Goal: Task Accomplishment & Management: Manage account settings

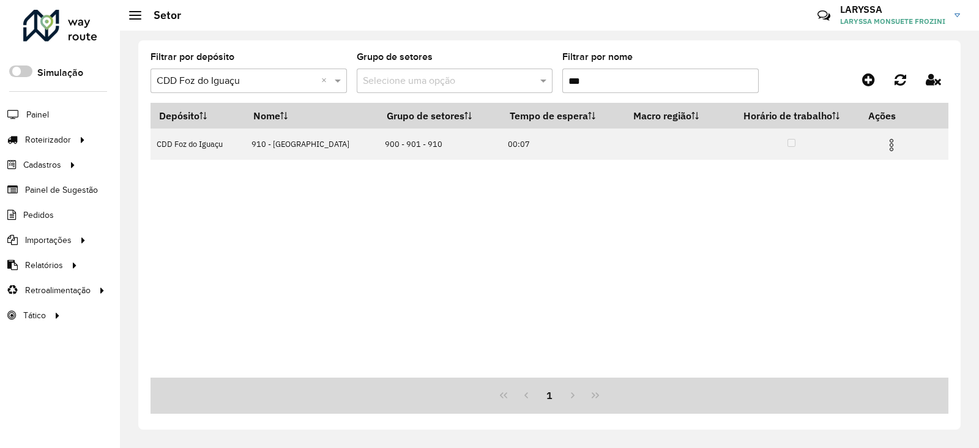
click at [67, 31] on div at bounding box center [60, 26] width 74 height 32
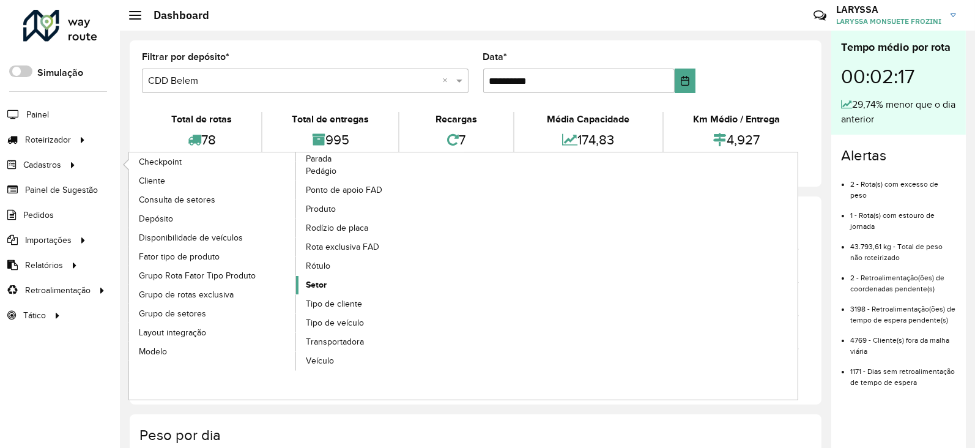
click at [324, 283] on span "Setor" at bounding box center [316, 284] width 21 height 13
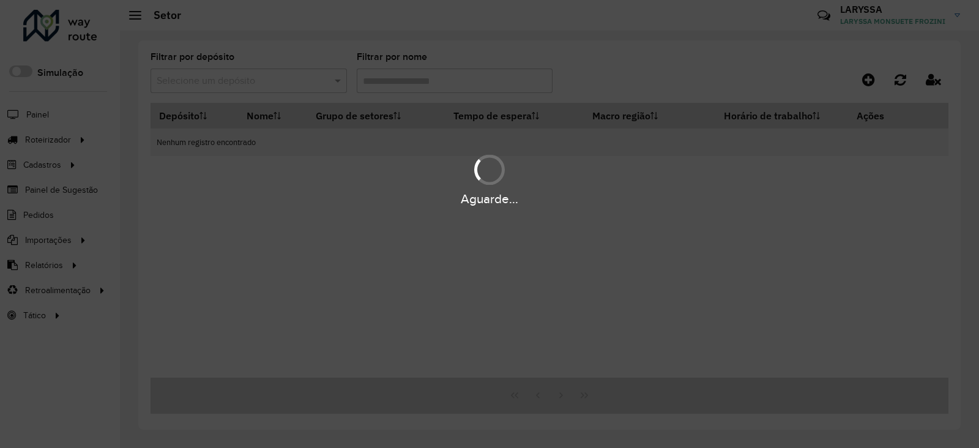
type input "***"
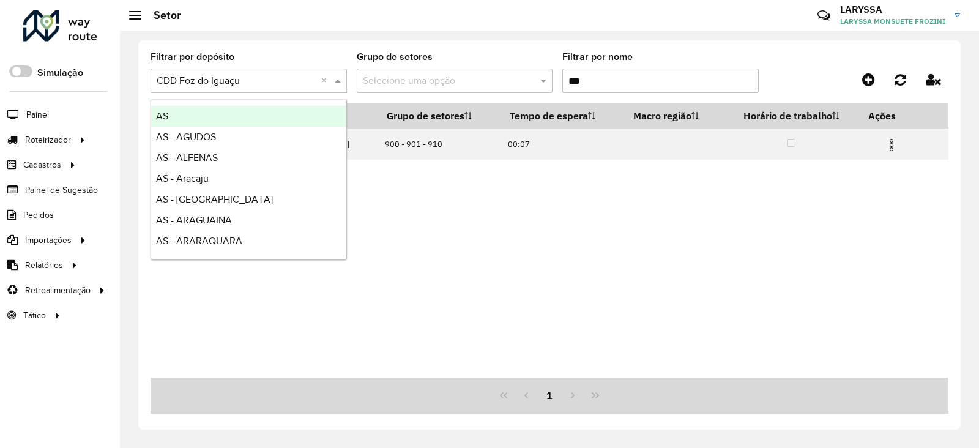
click at [262, 84] on input "text" at bounding box center [237, 81] width 160 height 15
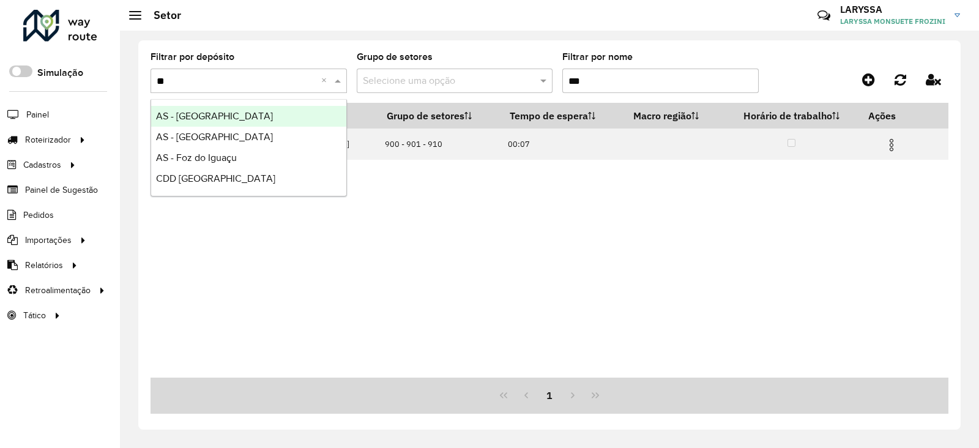
type input "***"
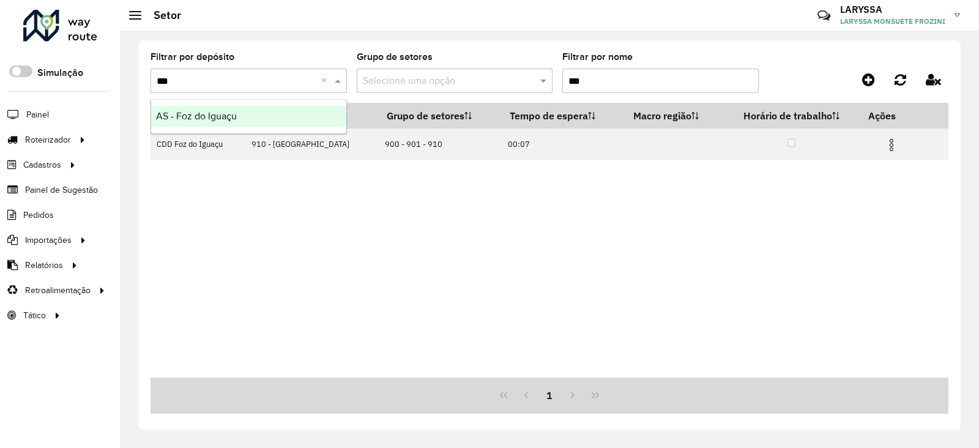
click at [262, 108] on div "AS - Foz do Iguaçu" at bounding box center [248, 116] width 195 height 21
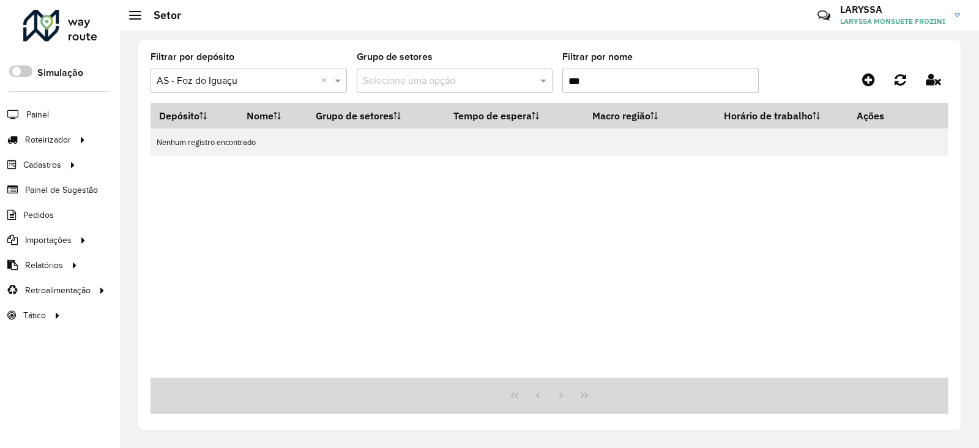
click at [603, 84] on input "***" at bounding box center [660, 81] width 196 height 24
click at [298, 80] on input "text" at bounding box center [237, 81] width 160 height 15
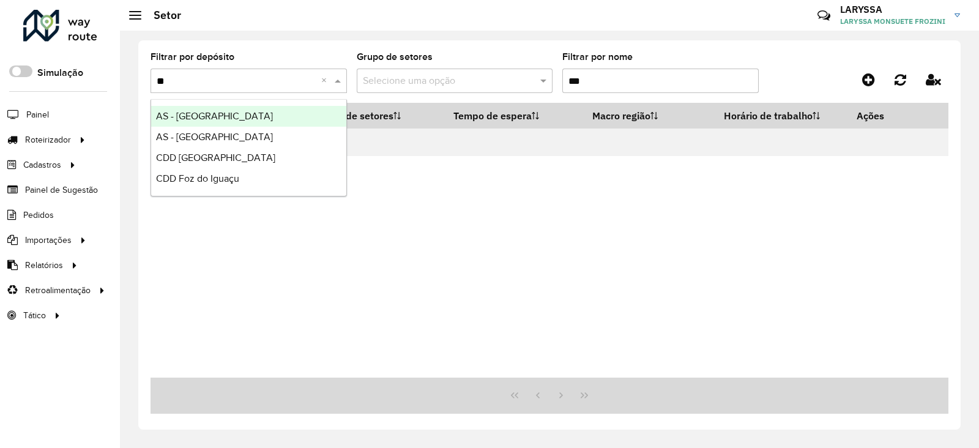
type input "***"
click at [229, 111] on span "CDD Foz do Iguaçu" at bounding box center [197, 116] width 83 height 10
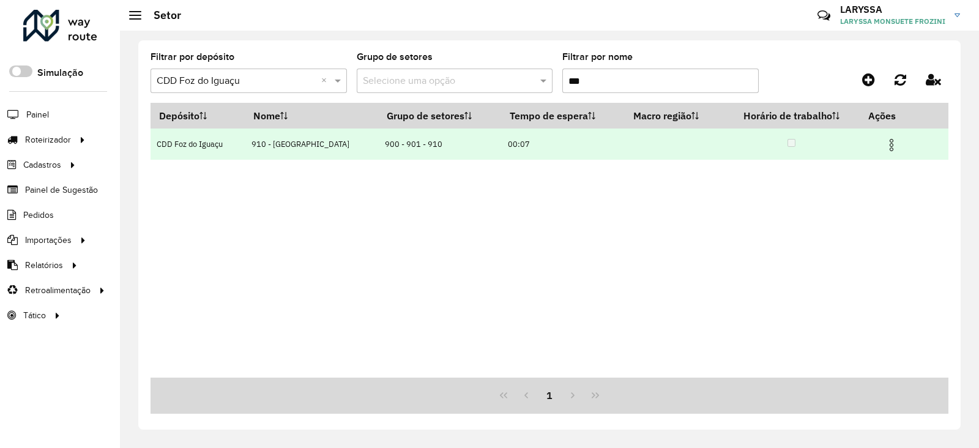
click at [890, 147] on img at bounding box center [891, 145] width 15 height 15
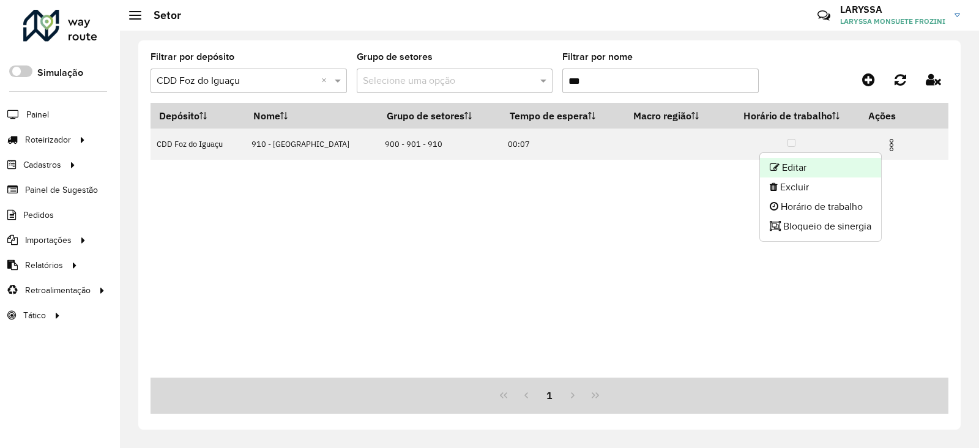
click at [777, 163] on li "Editar" at bounding box center [820, 168] width 121 height 20
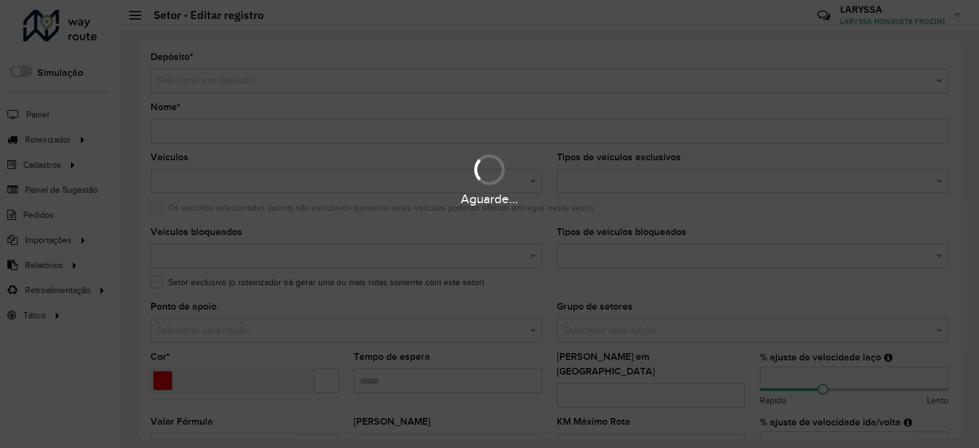
type input "**********"
type input "*******"
type input "*****"
type input "***"
type input "**"
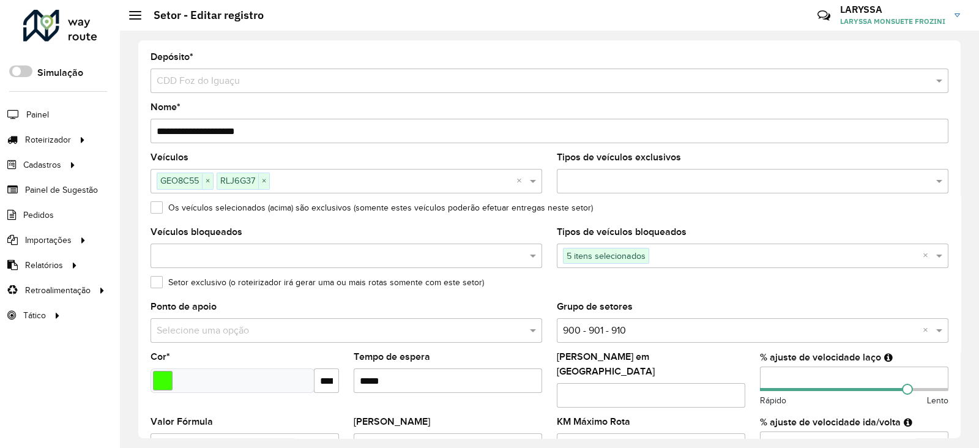
drag, startPoint x: 553, startPoint y: 307, endPoint x: 661, endPoint y: 307, distance: 108.3
click at [661, 307] on formly-field "Grupo de setores Selecione uma opção × 900 - 901 - 910 ×" at bounding box center [752, 327] width 406 height 50
click at [158, 282] on label "Setor exclusivo (o roteirizador irá gerar uma ou mais rotas somente com este se…" at bounding box center [316, 282] width 333 height 13
click at [158, 281] on label "Setor exclusivo (o roteirizador irá gerar uma ou mais rotas somente com este se…" at bounding box center [316, 282] width 333 height 13
drag, startPoint x: 171, startPoint y: 129, endPoint x: 156, endPoint y: 127, distance: 14.9
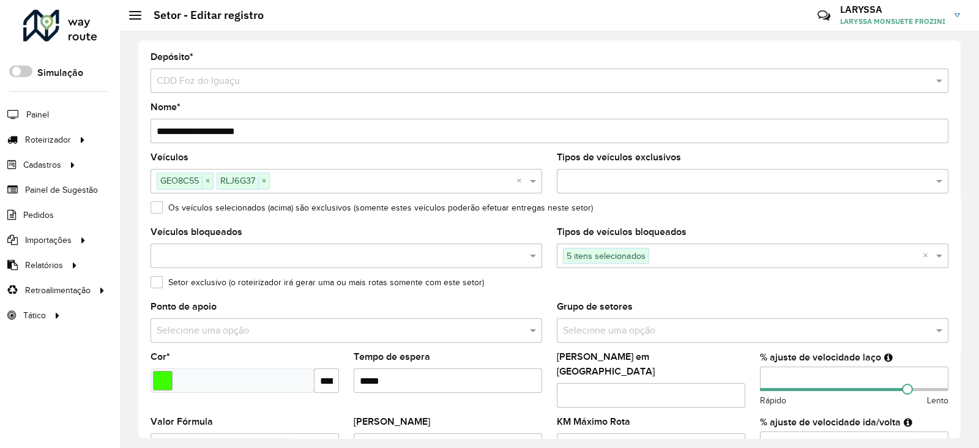
click at [156, 127] on input "**********" at bounding box center [549, 131] width 798 height 24
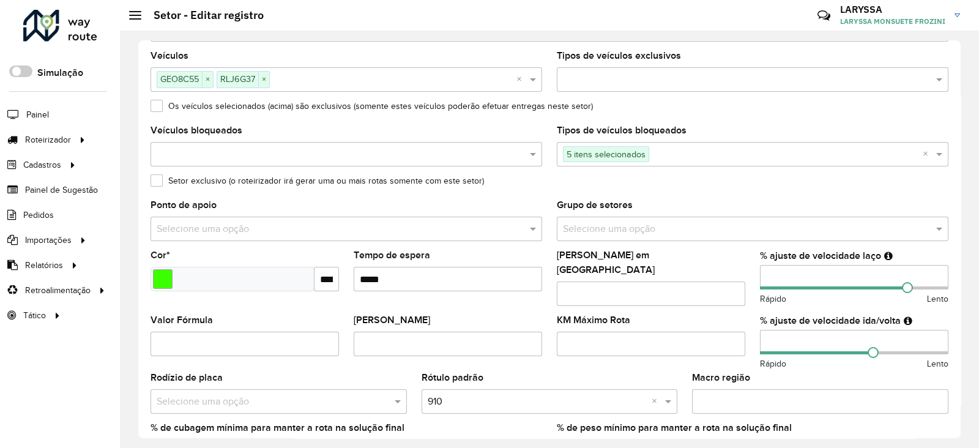
scroll to position [204, 0]
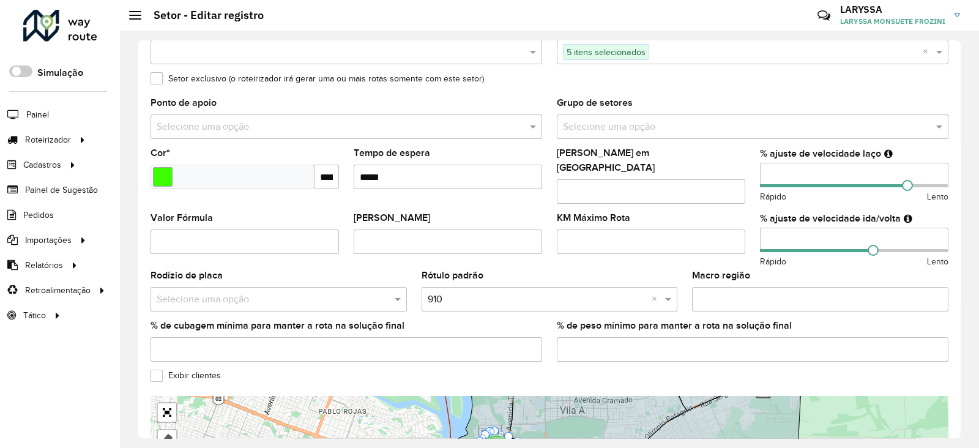
type input "**********"
click at [486, 292] on input "text" at bounding box center [538, 299] width 220 height 15
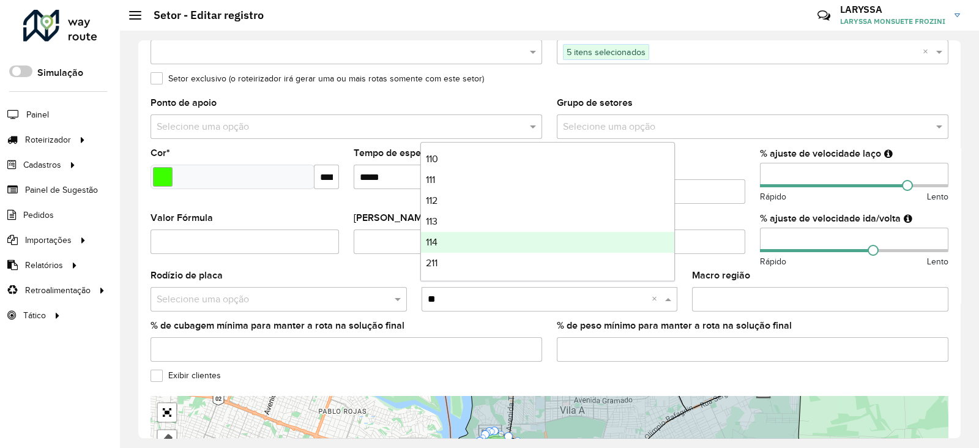
type input "***"
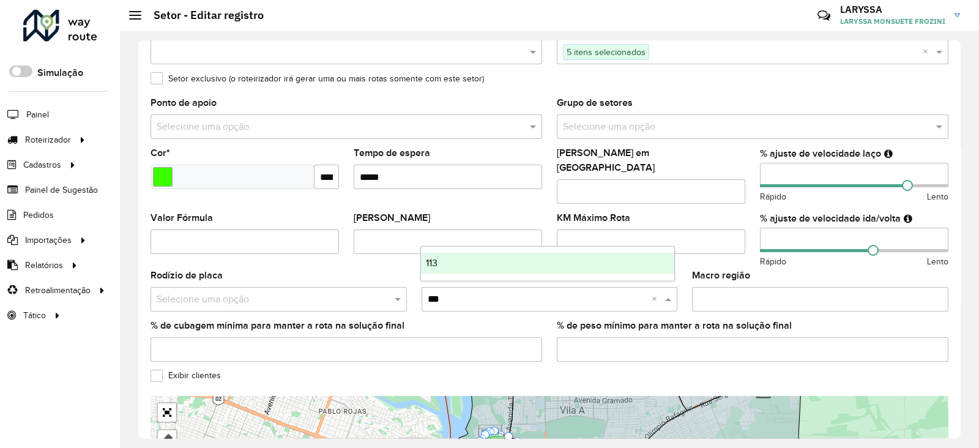
click at [456, 261] on div "113" at bounding box center [548, 263] width 254 height 21
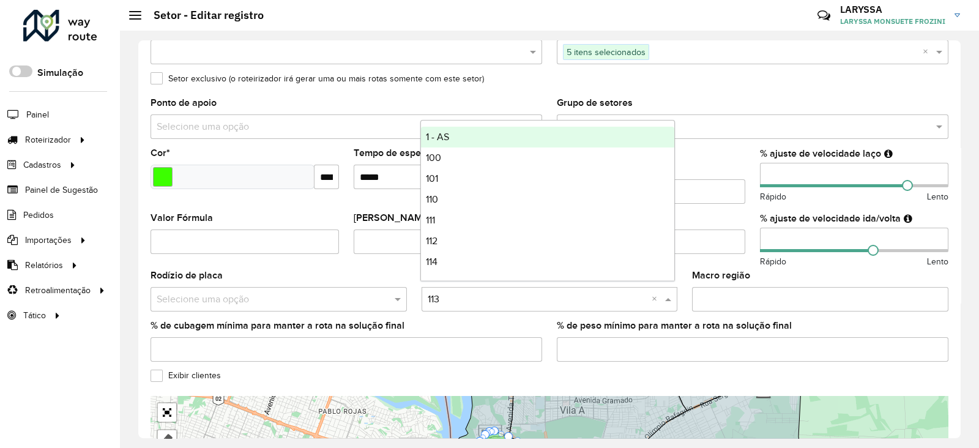
click at [488, 295] on input "text" at bounding box center [538, 299] width 220 height 15
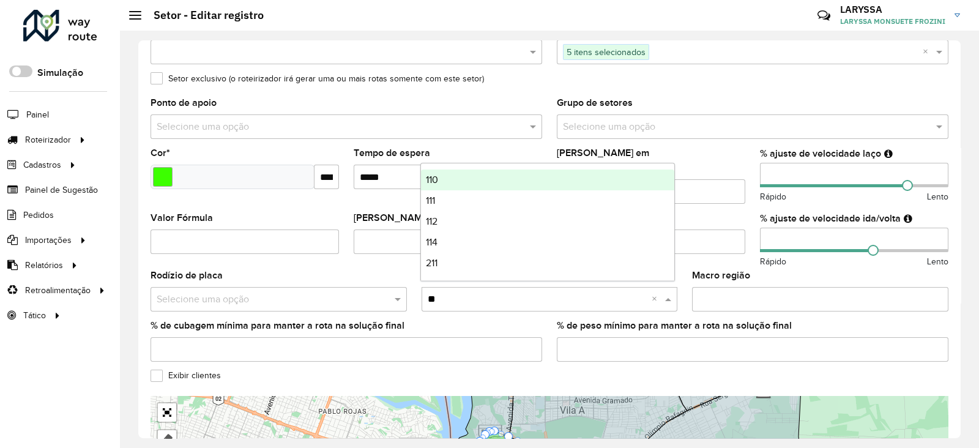
type input "***"
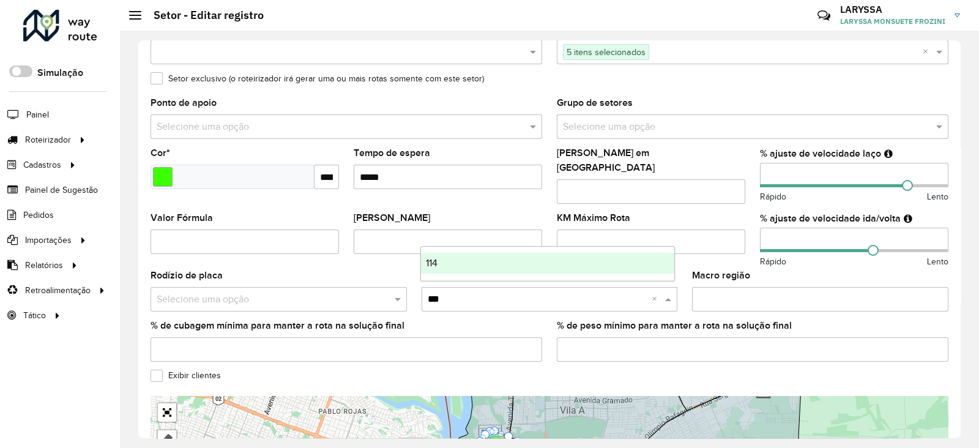
click at [456, 253] on div "114" at bounding box center [548, 263] width 254 height 21
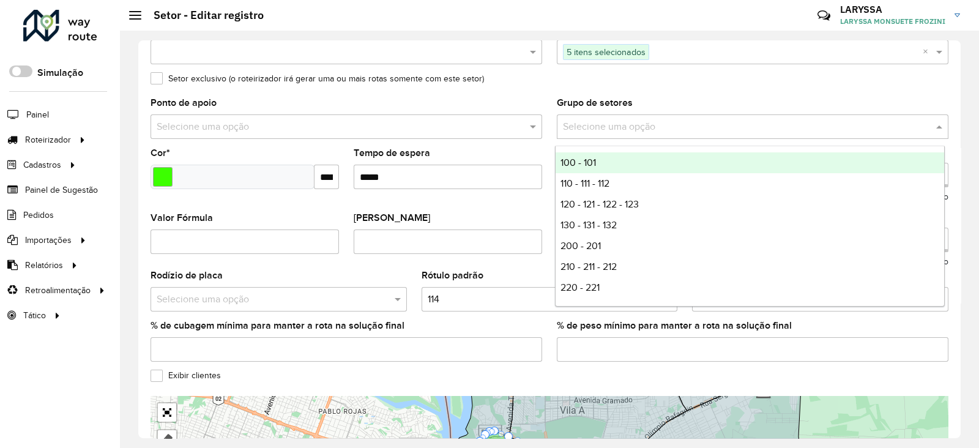
click at [618, 128] on input "text" at bounding box center [740, 127] width 355 height 15
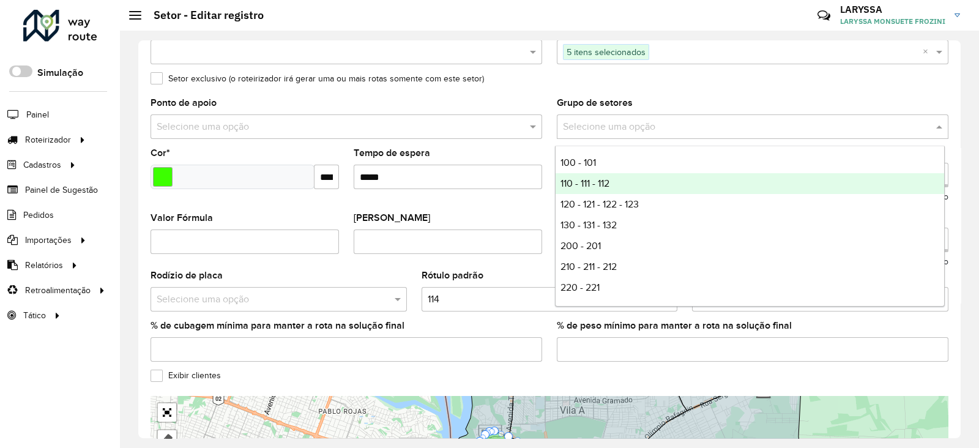
click at [607, 185] on span "110 - 111 - 112" at bounding box center [584, 183] width 49 height 10
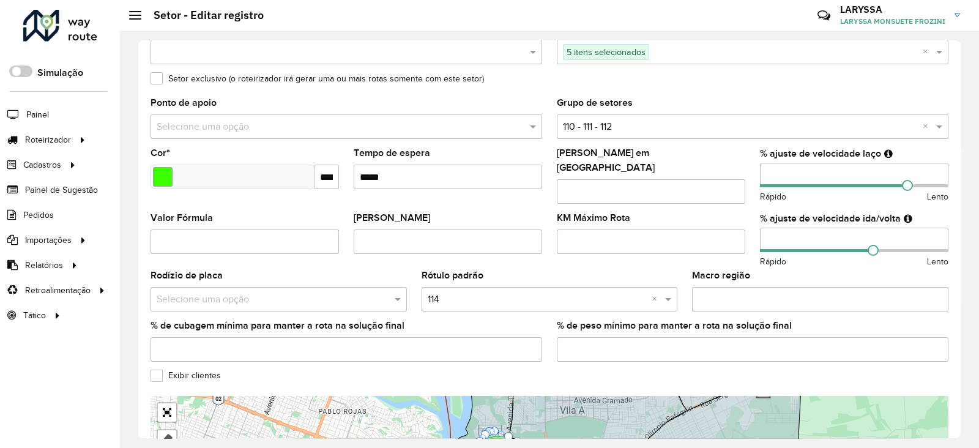
click at [154, 369] on label "Exibir clientes" at bounding box center [185, 375] width 70 height 13
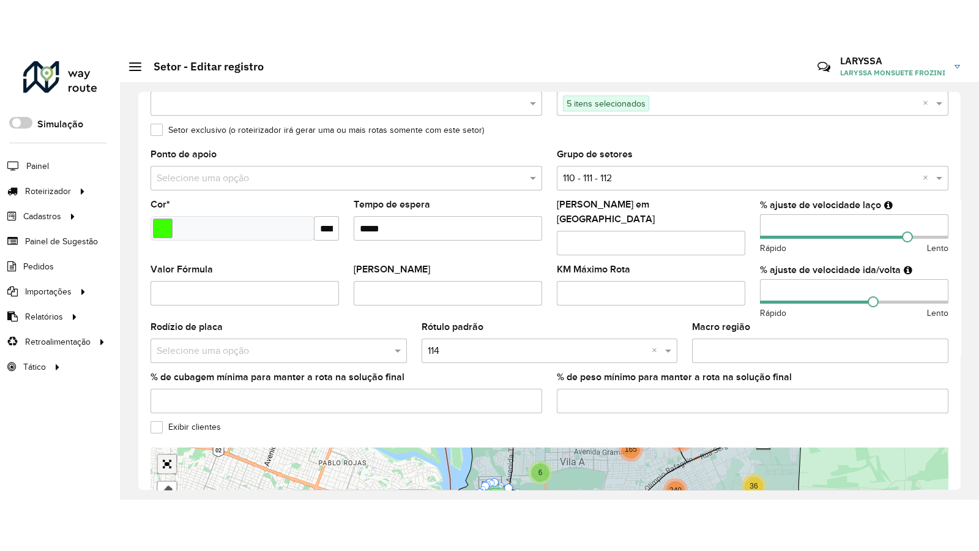
scroll to position [338, 0]
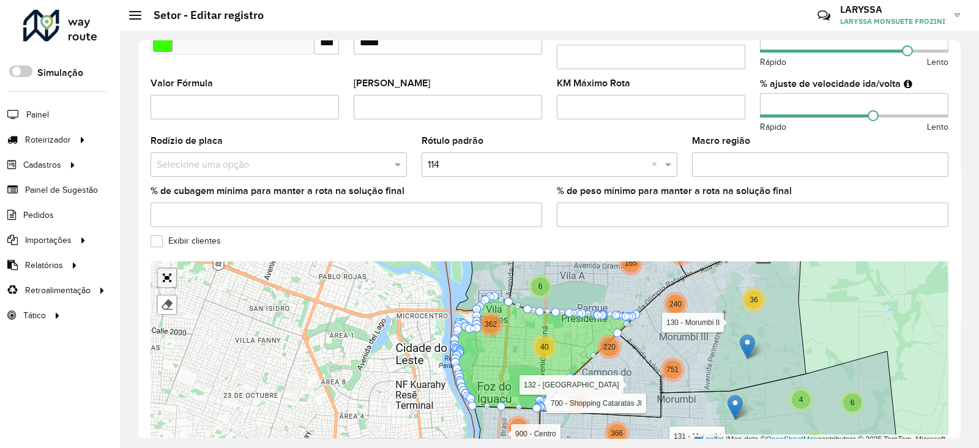
click at [165, 401] on div "6 10 6 4 6 4 5 3 2 82 146 16 85 4 12 106 577 23 148 6 114 117 162 102 73 125 39…" at bounding box center [549, 353] width 798 height 184
click at [167, 273] on link "Abrir mapa em tela cheia" at bounding box center [167, 278] width 18 height 18
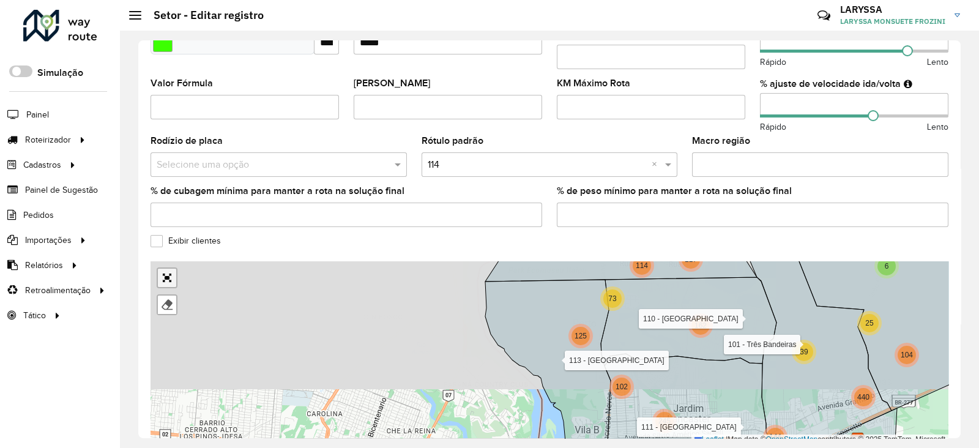
scroll to position [97, 0]
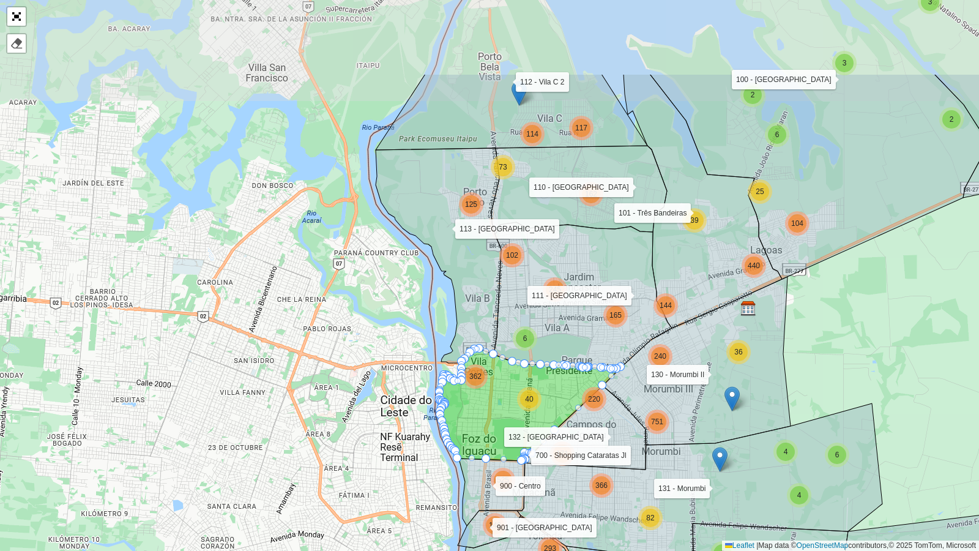
drag, startPoint x: 321, startPoint y: 325, endPoint x: 354, endPoint y: 429, distance: 109.1
click at [354, 429] on div "6 10 6 4 6 4 5 3 2 82 146 16 85 4 12 106 577 23 148 6 114 117 162 102 73 125 39…" at bounding box center [489, 275] width 979 height 551
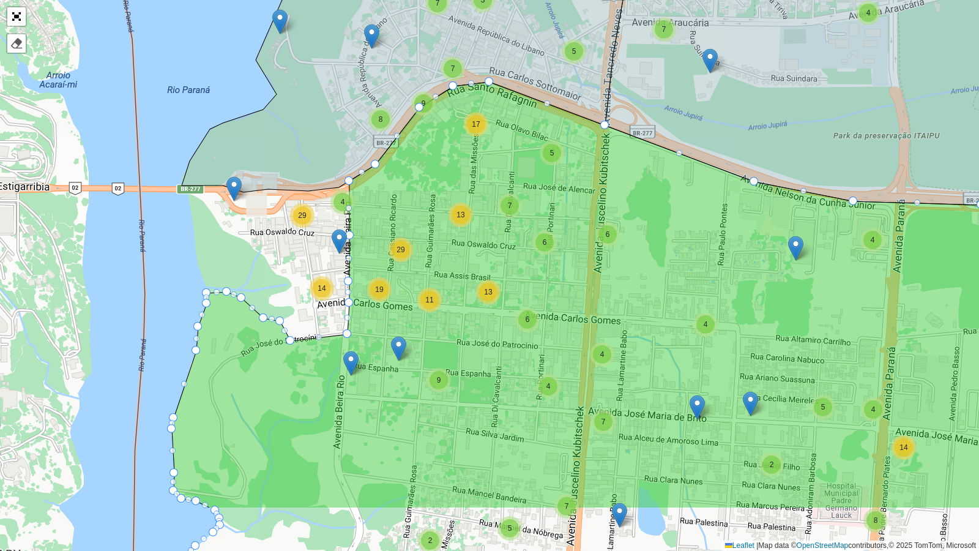
drag, startPoint x: 393, startPoint y: 318, endPoint x: 398, endPoint y: 220, distance: 98.6
click at [398, 220] on icon at bounding box center [626, 295] width 909 height 426
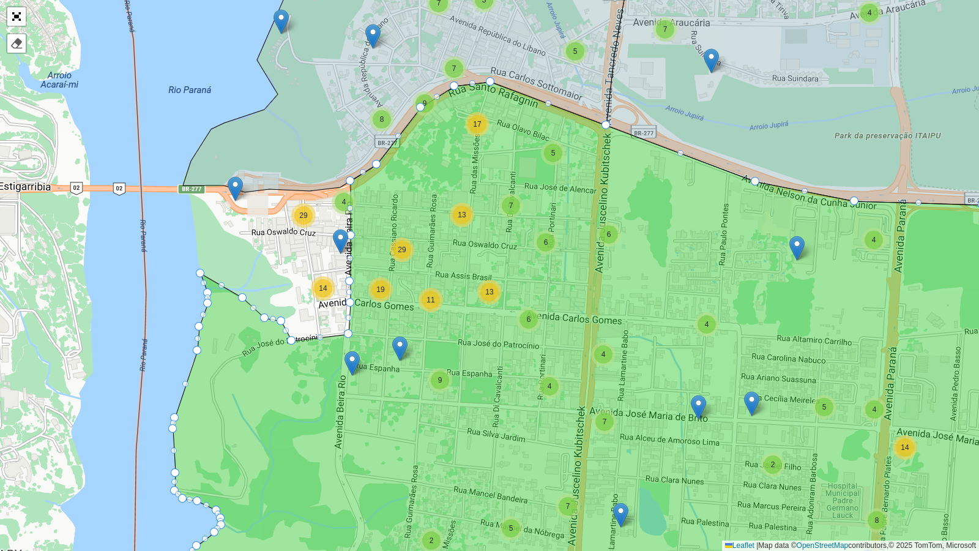
drag, startPoint x: 228, startPoint y: 291, endPoint x: 201, endPoint y: 272, distance: 33.1
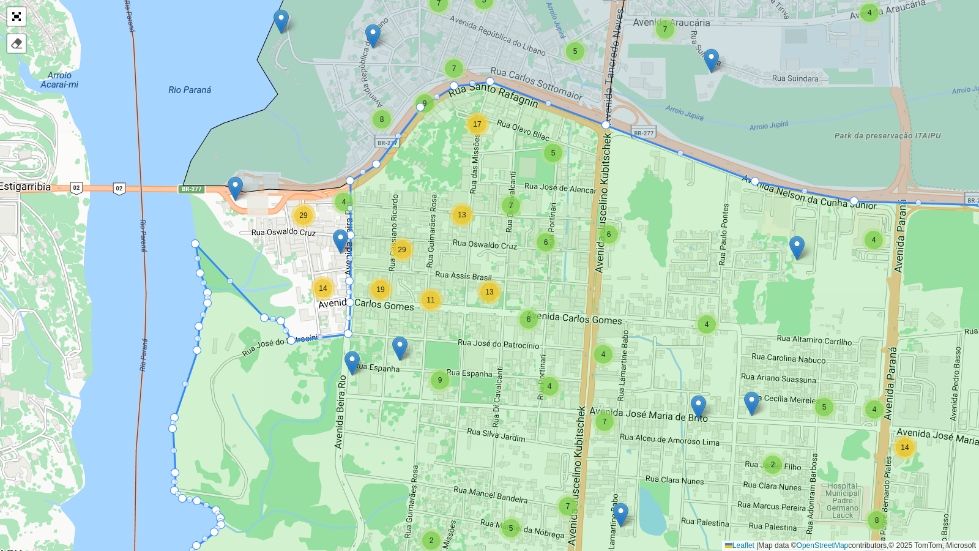
drag, startPoint x: 240, startPoint y: 294, endPoint x: 192, endPoint y: 239, distance: 72.8
drag, startPoint x: 261, startPoint y: 316, endPoint x: 190, endPoint y: 220, distance: 120.3
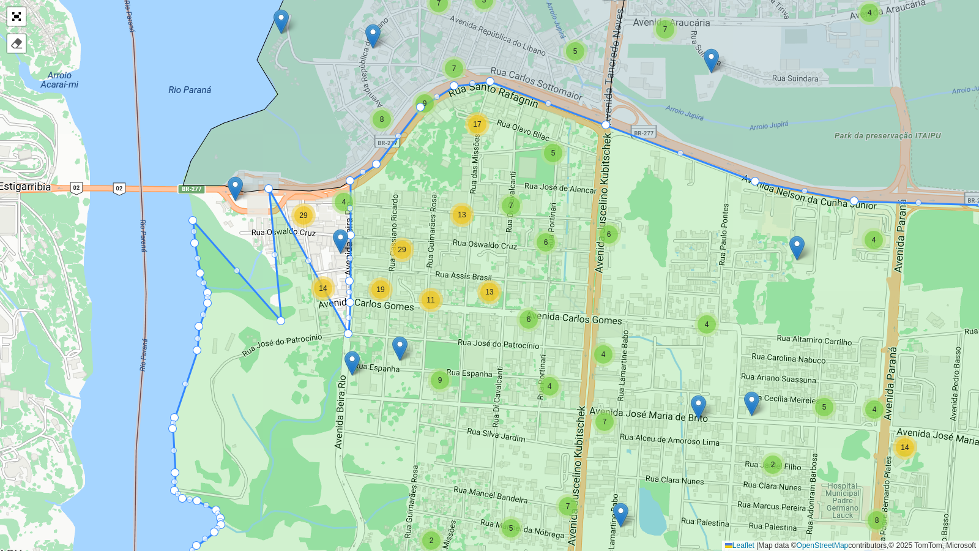
drag, startPoint x: 290, startPoint y: 340, endPoint x: 259, endPoint y: 193, distance: 149.4
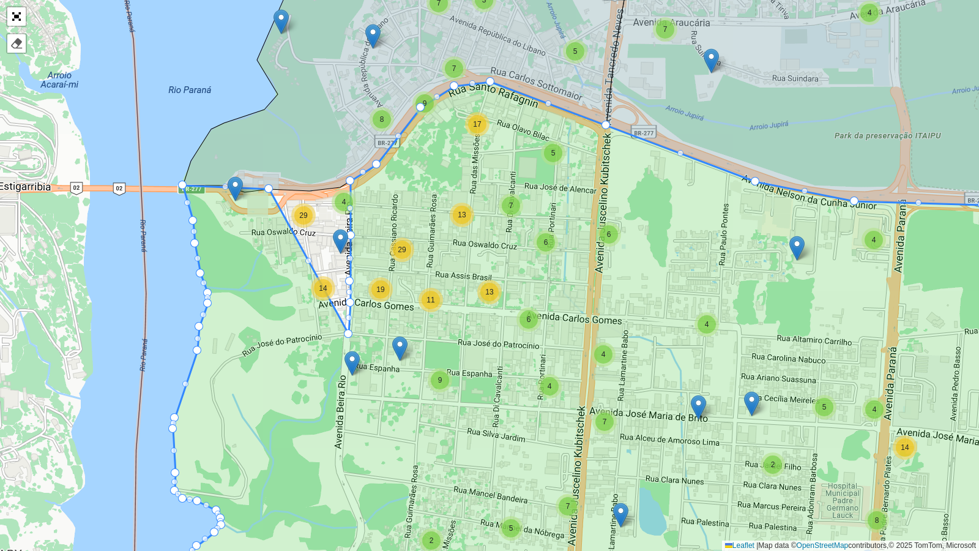
drag, startPoint x: 278, startPoint y: 317, endPoint x: 180, endPoint y: 181, distance: 167.1
drag, startPoint x: 348, startPoint y: 334, endPoint x: 301, endPoint y: 190, distance: 151.9
drag, startPoint x: 348, startPoint y: 299, endPoint x: 319, endPoint y: 184, distance: 119.1
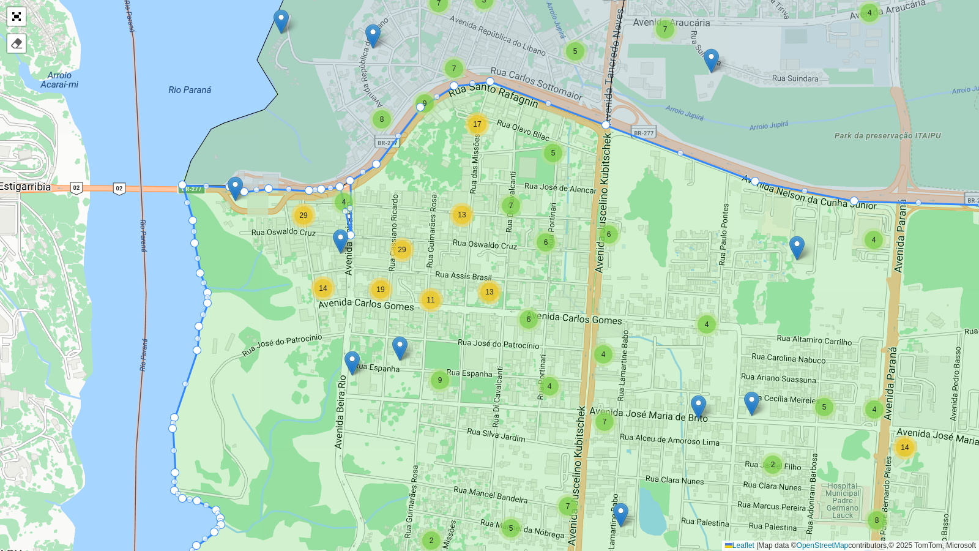
drag, startPoint x: 349, startPoint y: 280, endPoint x: 338, endPoint y: 180, distance: 99.6
drag, startPoint x: 348, startPoint y: 235, endPoint x: 352, endPoint y: 177, distance: 57.7
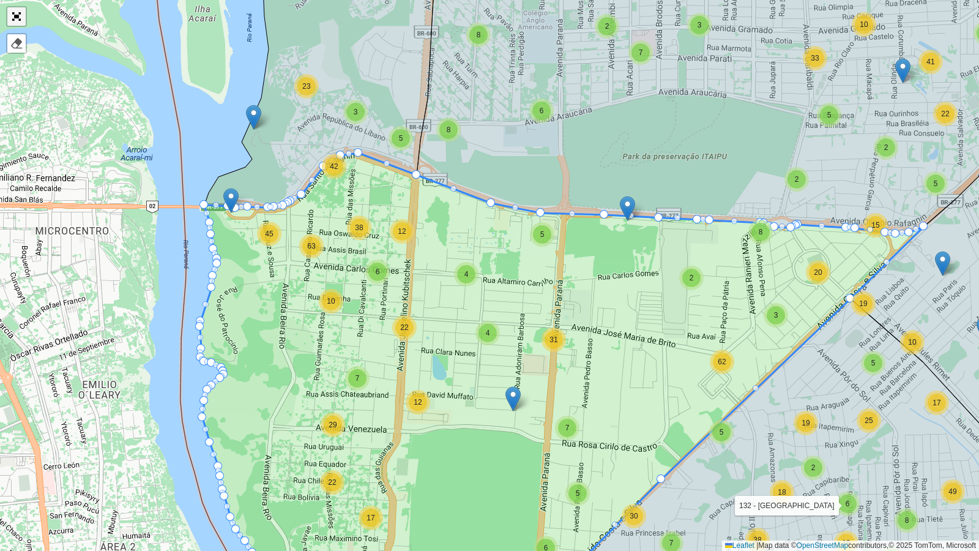
click at [20, 18] on link "Abrir mapa em tela cheia" at bounding box center [16, 16] width 18 height 18
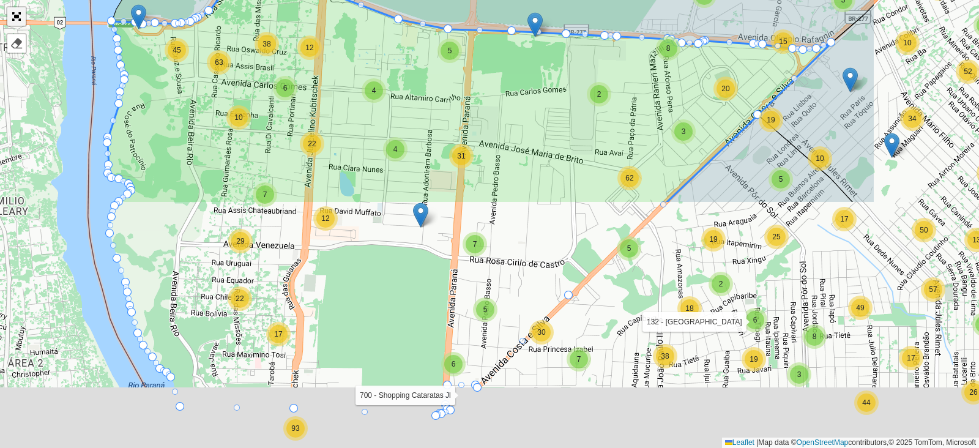
scroll to position [393, 0]
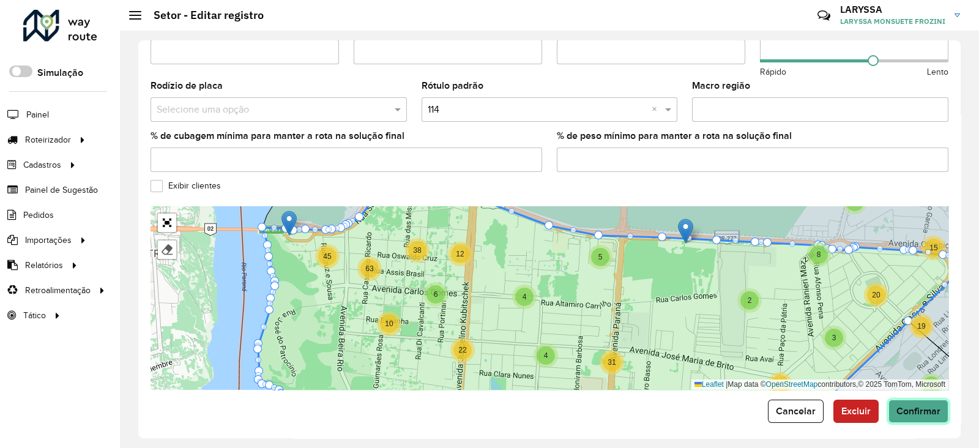
click at [918, 409] on span "Confirmar" at bounding box center [918, 411] width 44 height 10
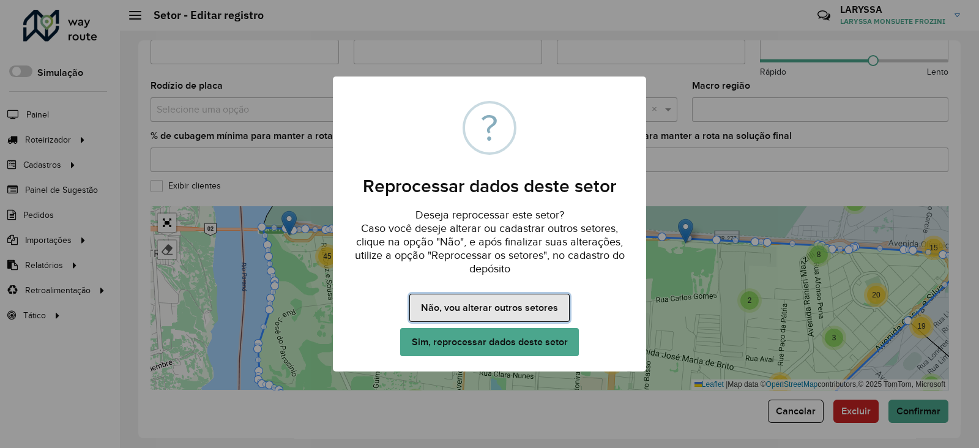
click at [513, 308] on button "Não, vou alterar outros setores" at bounding box center [489, 308] width 160 height 28
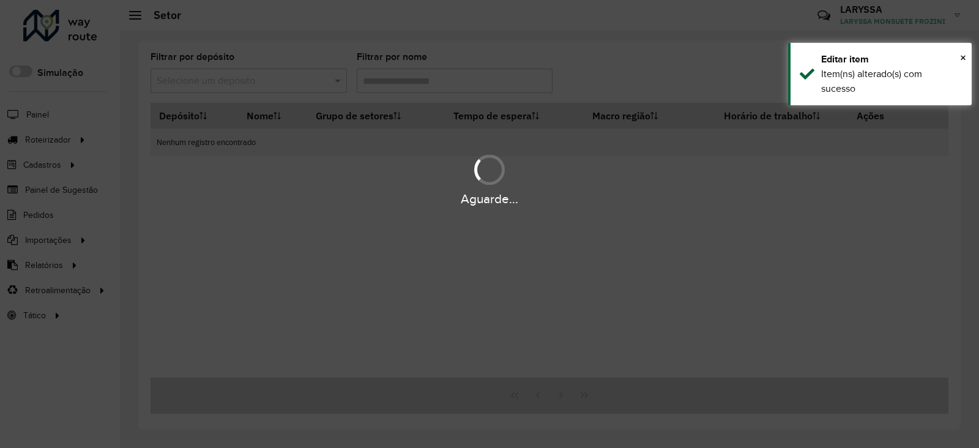
type input "***"
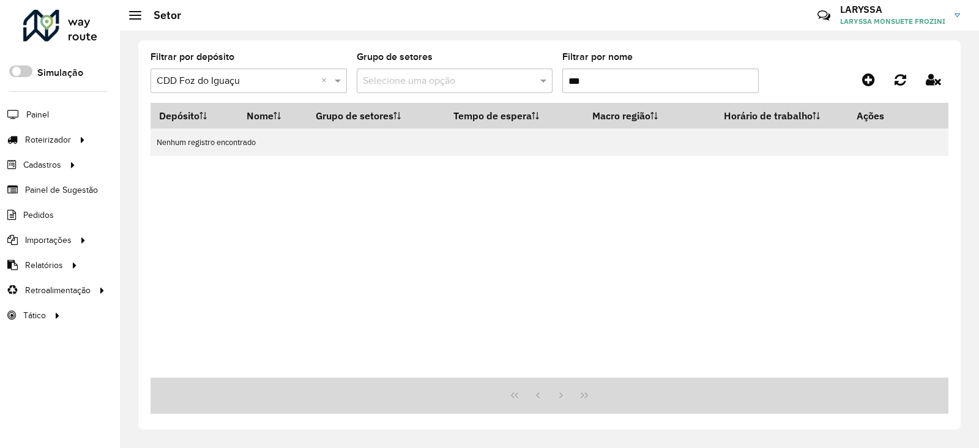
click at [603, 81] on input "***" at bounding box center [660, 81] width 196 height 24
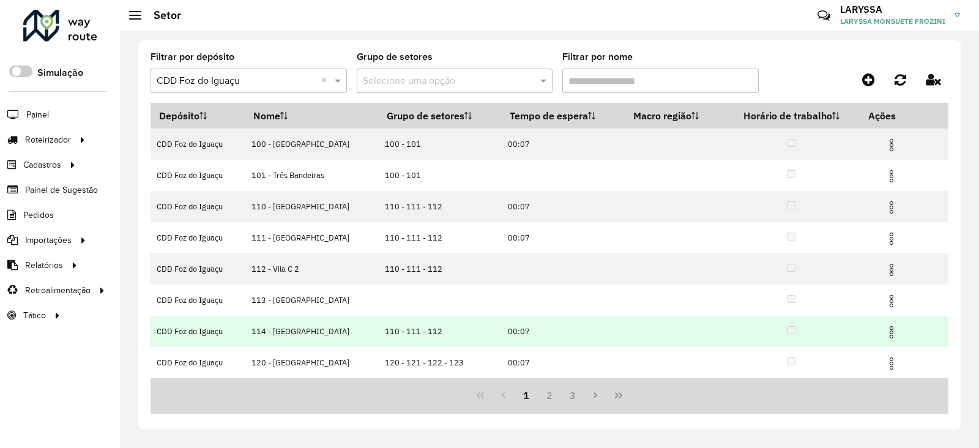
drag, startPoint x: 379, startPoint y: 332, endPoint x: 444, endPoint y: 330, distance: 64.2
click at [444, 330] on td "110 - 111 - 112" at bounding box center [440, 331] width 122 height 31
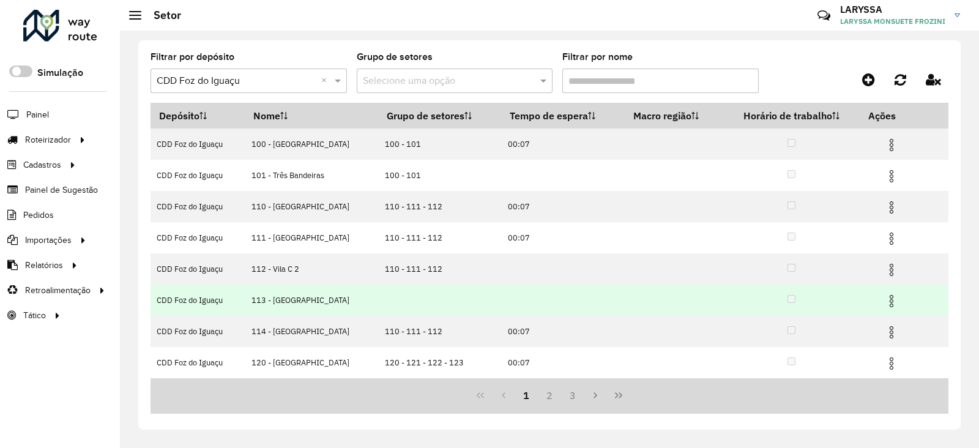
drag, startPoint x: 242, startPoint y: 294, endPoint x: 295, endPoint y: 301, distance: 53.6
click at [295, 301] on tr "CDD Foz do Iguaçu 113 - Vila B" at bounding box center [549, 299] width 798 height 31
click at [888, 303] on img at bounding box center [891, 301] width 15 height 15
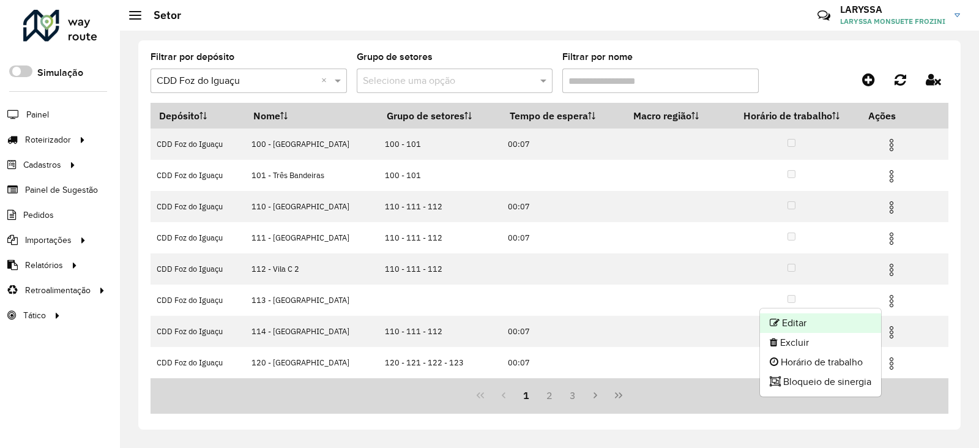
click at [818, 325] on li "Editar" at bounding box center [820, 323] width 121 height 20
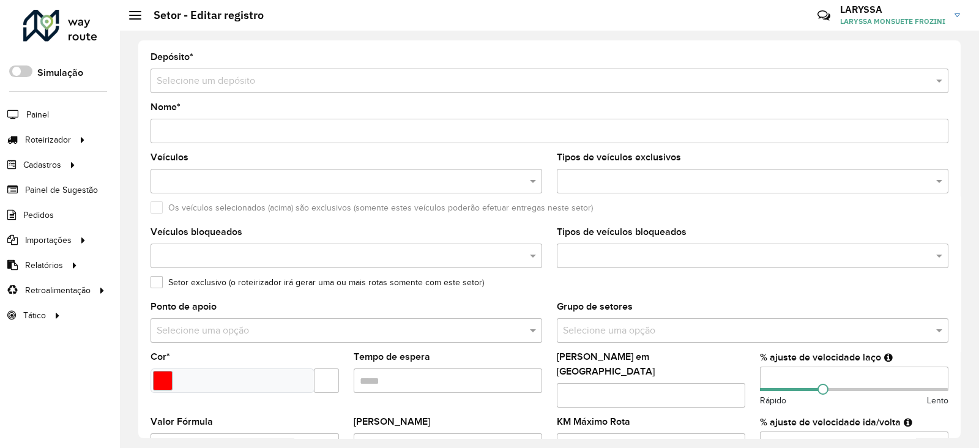
type input "**********"
type input "*******"
type input "**"
click at [653, 332] on input "text" at bounding box center [740, 331] width 355 height 15
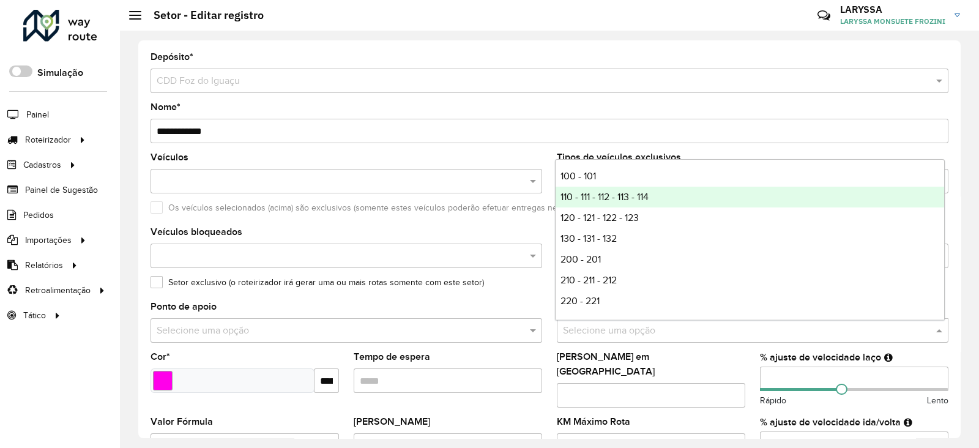
click at [675, 198] on div "110 - 111 - 112 - 113 - 114" at bounding box center [749, 197] width 388 height 21
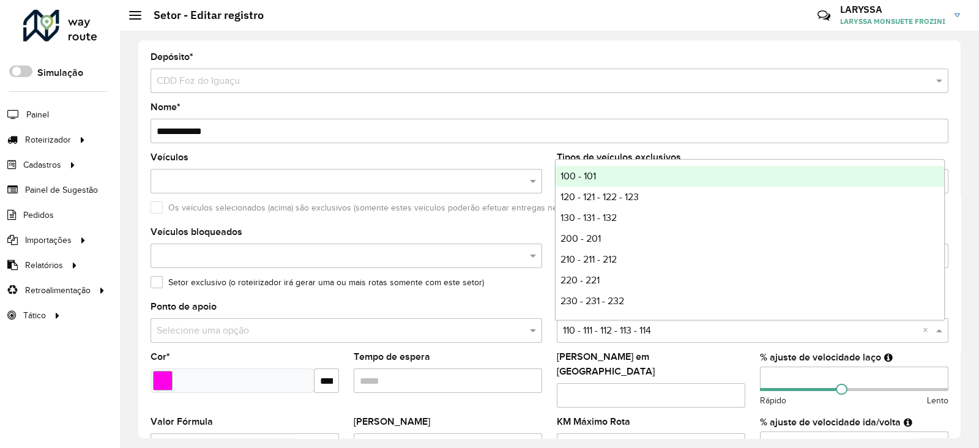
drag, startPoint x: 560, startPoint y: 326, endPoint x: 587, endPoint y: 331, distance: 27.4
click at [587, 331] on input "text" at bounding box center [740, 331] width 355 height 15
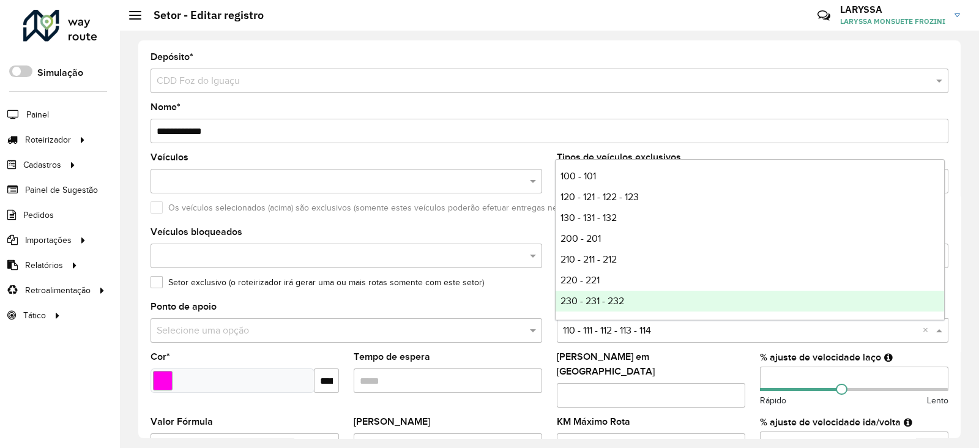
drag, startPoint x: 538, startPoint y: 287, endPoint x: 541, endPoint y: 267, distance: 19.7
click at [538, 287] on div "Setor exclusivo (o roteirizador irá gerar uma ou mais rotas somente com este se…" at bounding box center [549, 285] width 798 height 15
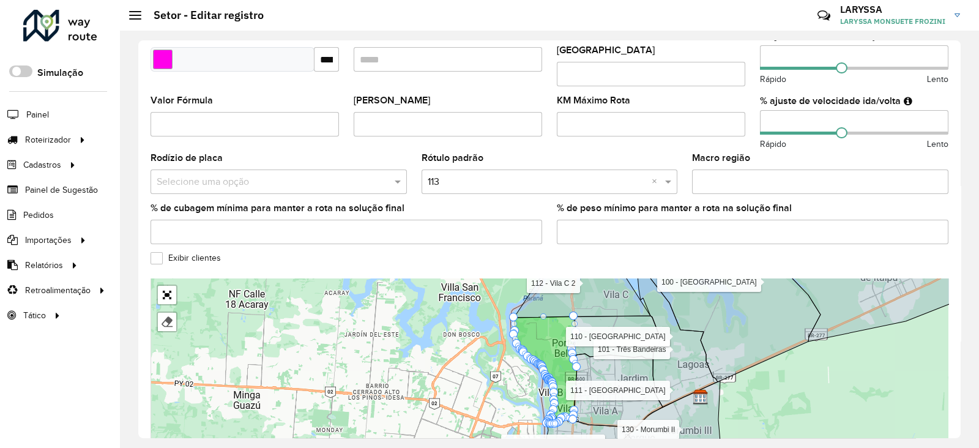
scroll to position [393, 0]
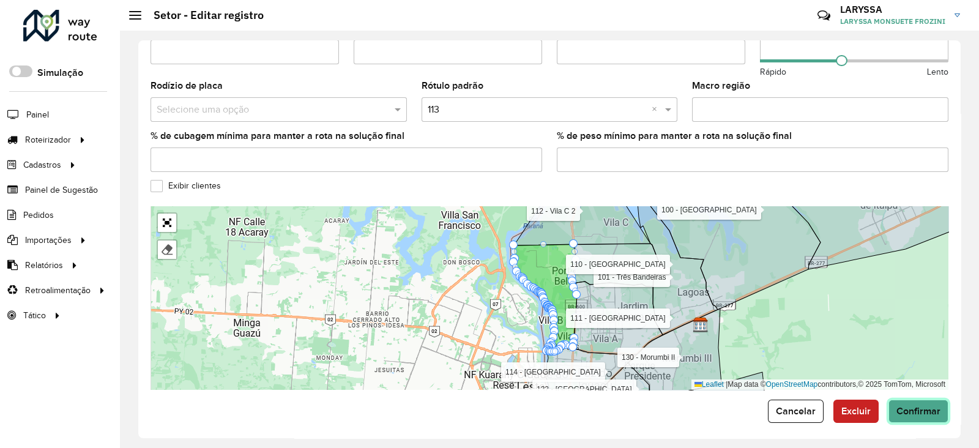
click at [921, 410] on button "Confirmar" at bounding box center [918, 410] width 60 height 23
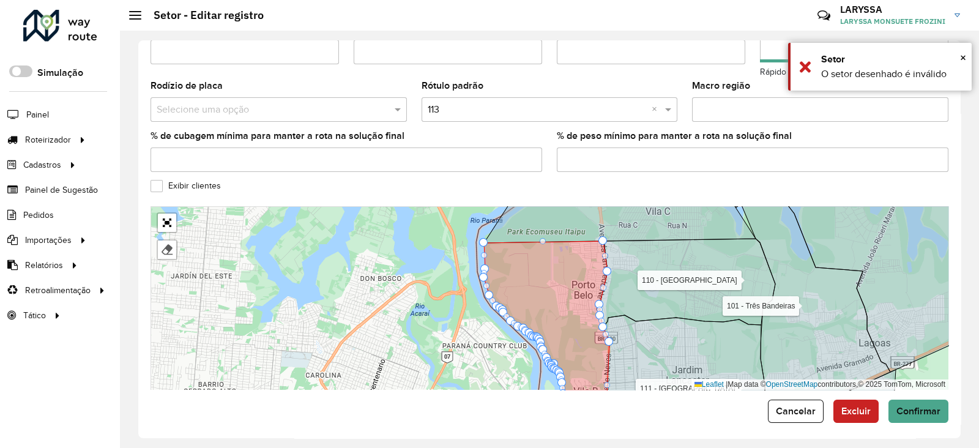
drag, startPoint x: 600, startPoint y: 234, endPoint x: 599, endPoint y: 228, distance: 6.8
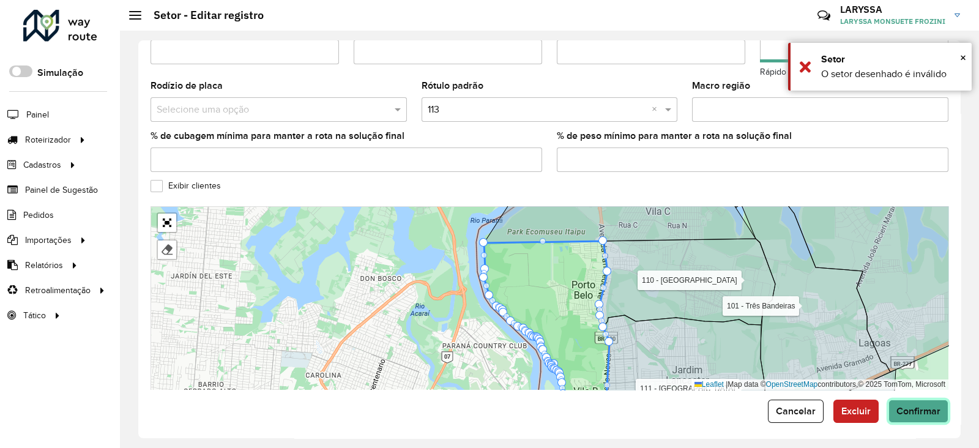
click at [907, 399] on button "Confirmar" at bounding box center [918, 410] width 60 height 23
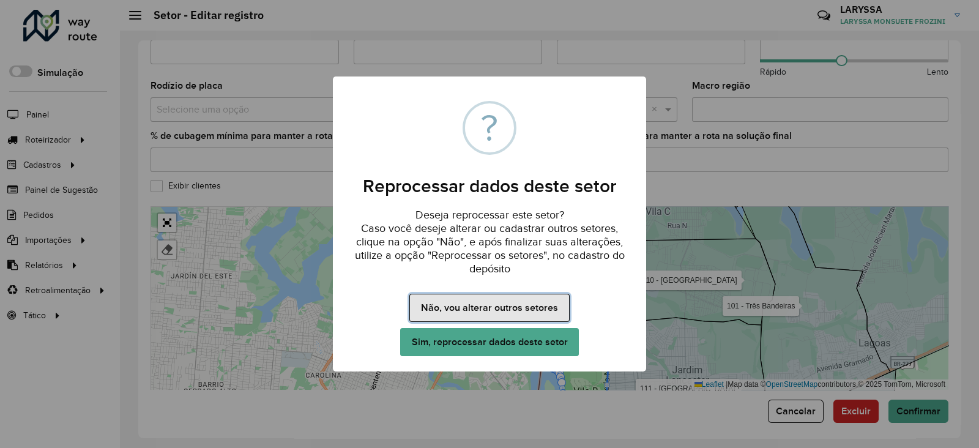
click at [488, 303] on button "Não, vou alterar outros setores" at bounding box center [489, 308] width 160 height 28
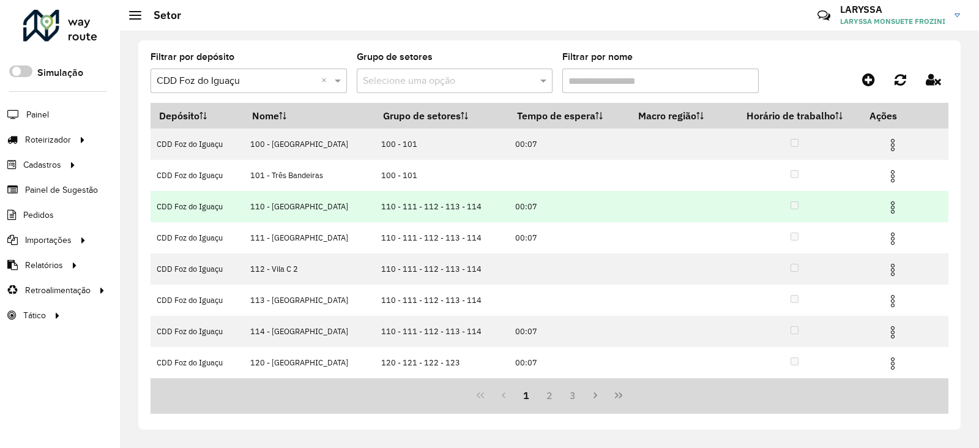
click at [893, 209] on img at bounding box center [892, 207] width 15 height 15
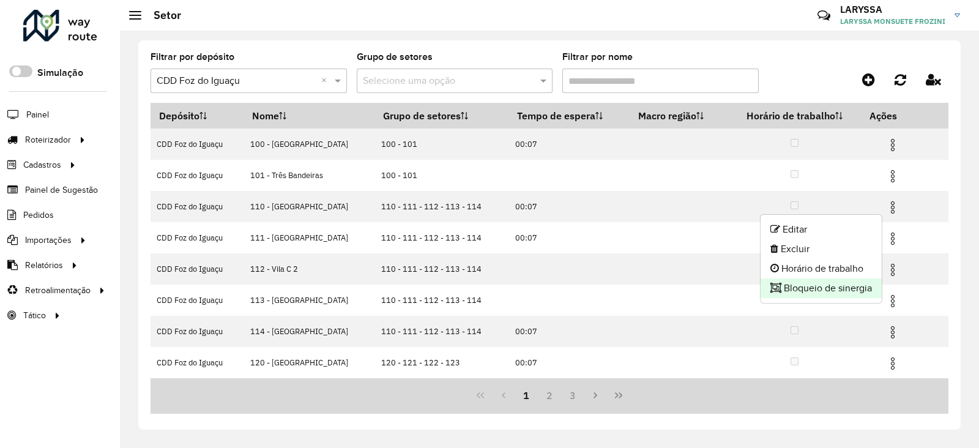
click at [830, 288] on li "Bloqueio de sinergia" at bounding box center [820, 288] width 121 height 20
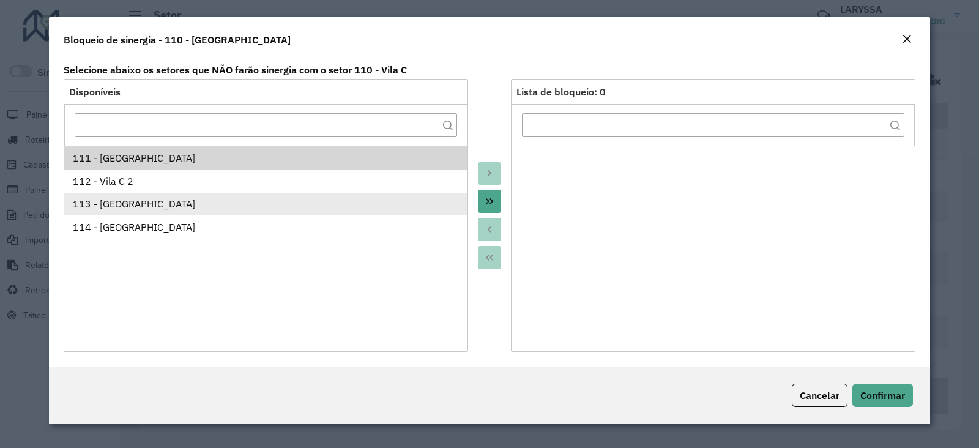
click at [236, 206] on div "113 - [GEOGRAPHIC_DATA]" at bounding box center [266, 203] width 387 height 15
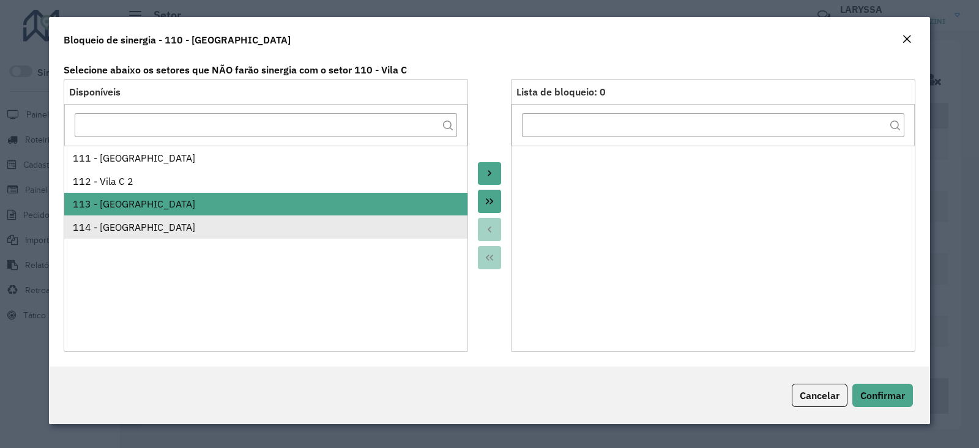
click at [126, 226] on div "114 - [GEOGRAPHIC_DATA]" at bounding box center [266, 227] width 387 height 15
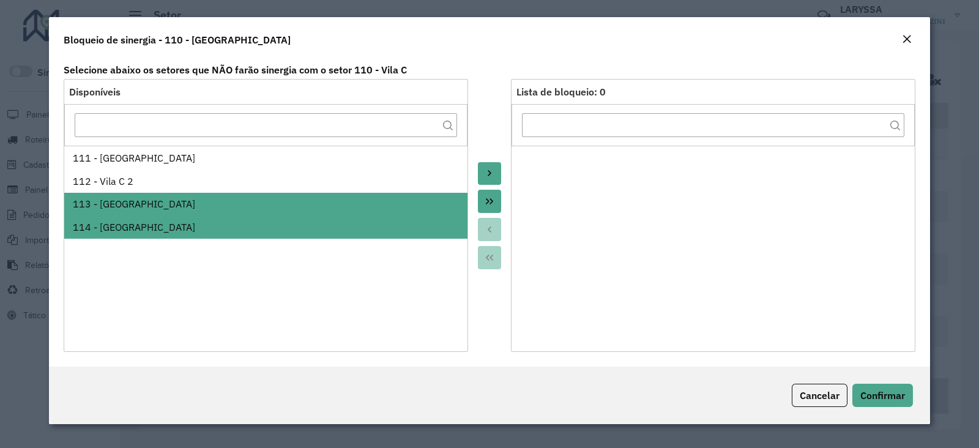
click at [481, 174] on button "Move to Target" at bounding box center [489, 173] width 23 height 23
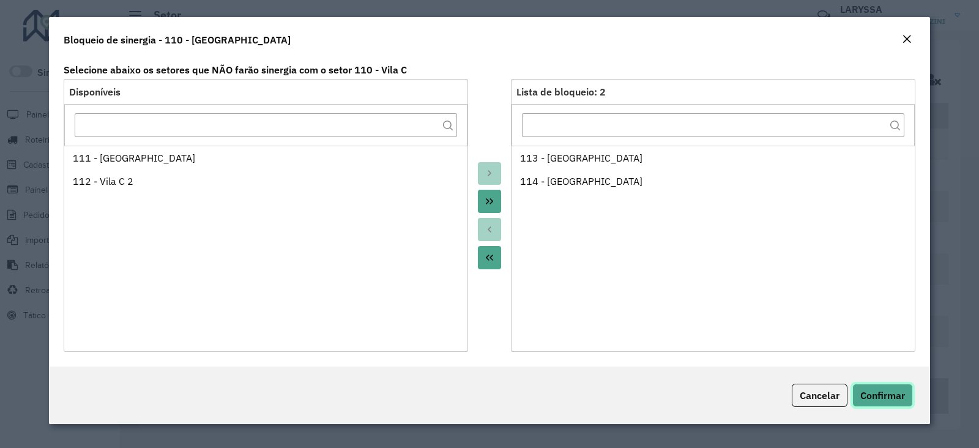
click at [885, 399] on span "Confirmar" at bounding box center [882, 395] width 45 height 12
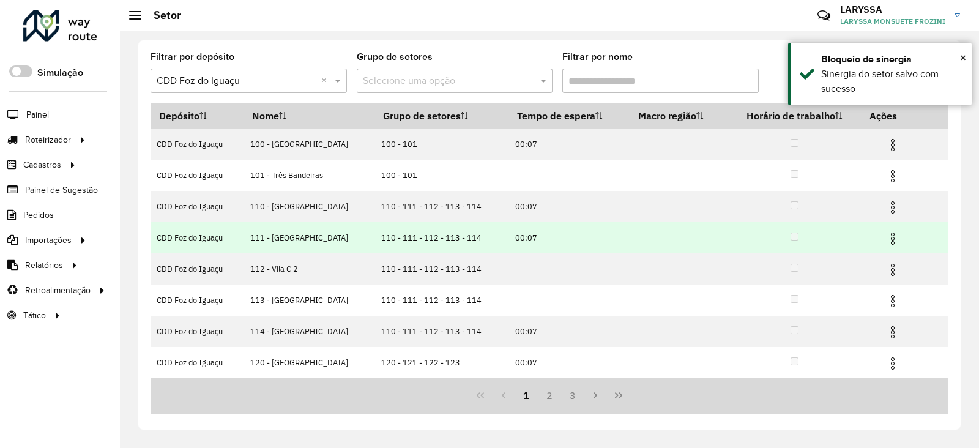
click at [889, 242] on img at bounding box center [892, 238] width 15 height 15
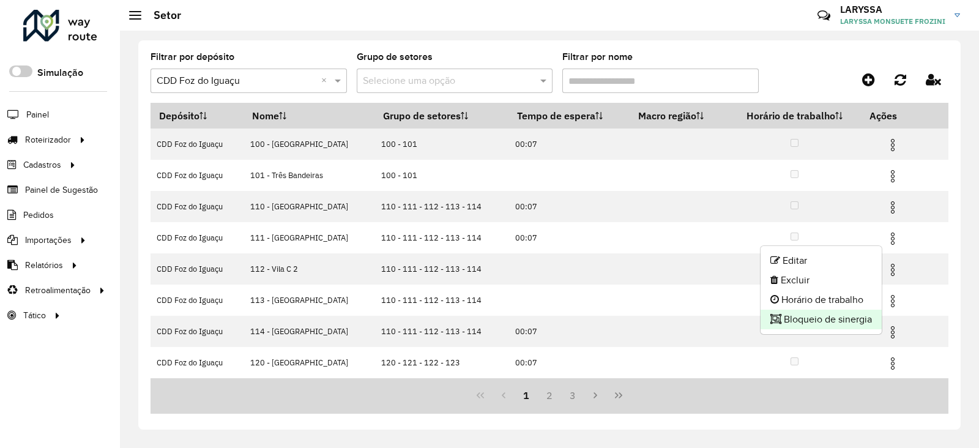
click at [806, 319] on li "Bloqueio de sinergia" at bounding box center [820, 320] width 121 height 20
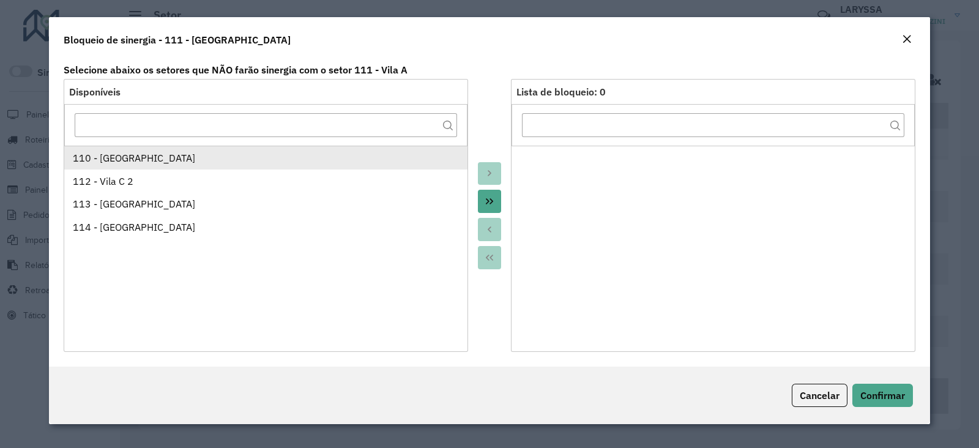
click at [150, 158] on div "110 - [GEOGRAPHIC_DATA]" at bounding box center [266, 157] width 387 height 15
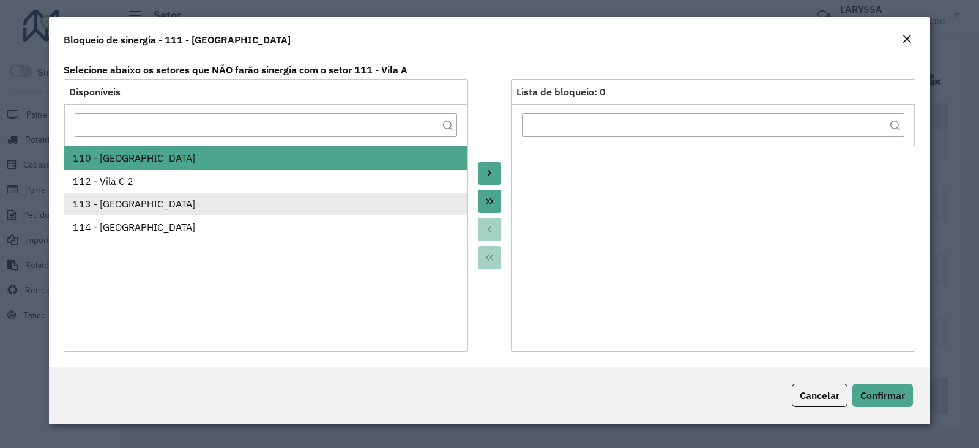
click at [179, 195] on li "113 - [GEOGRAPHIC_DATA]" at bounding box center [265, 204] width 403 height 23
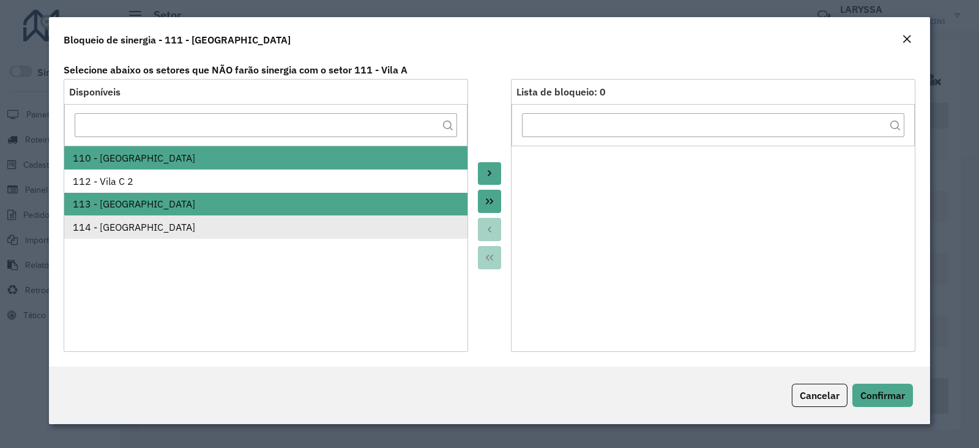
click at [180, 230] on div "114 - [GEOGRAPHIC_DATA]" at bounding box center [266, 227] width 387 height 15
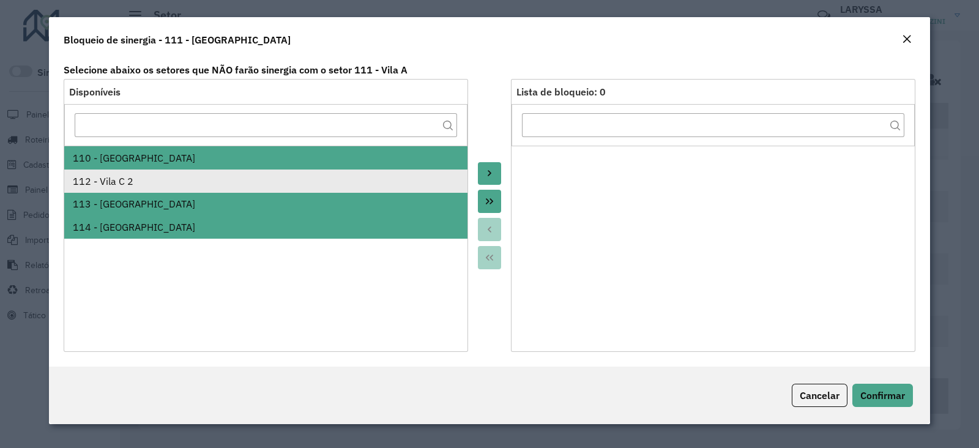
click at [346, 174] on div "112 - Vila C 2" at bounding box center [266, 181] width 387 height 15
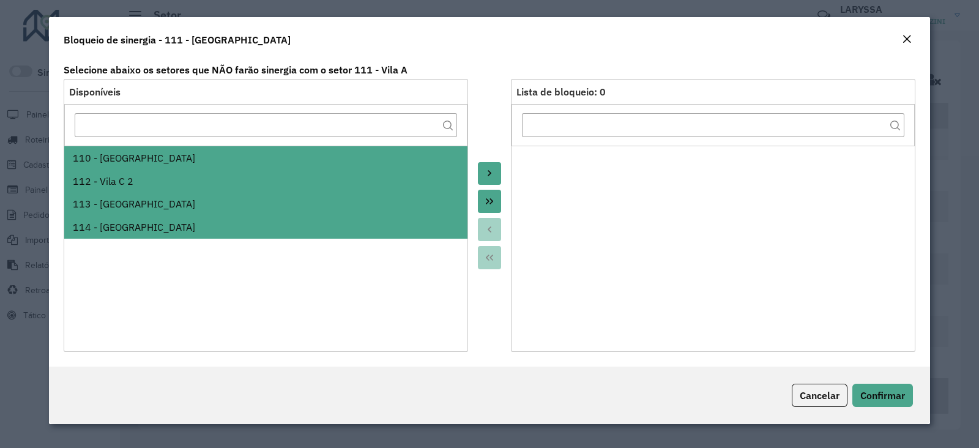
drag, startPoint x: 325, startPoint y: 299, endPoint x: 302, endPoint y: 237, distance: 65.2
click at [326, 299] on ul "110 - Vila C 112 - Vila C 2 113 - Vila B 114 - Jardim América" at bounding box center [265, 244] width 403 height 196
click at [128, 179] on div "112 - Vila C 2" at bounding box center [266, 181] width 387 height 15
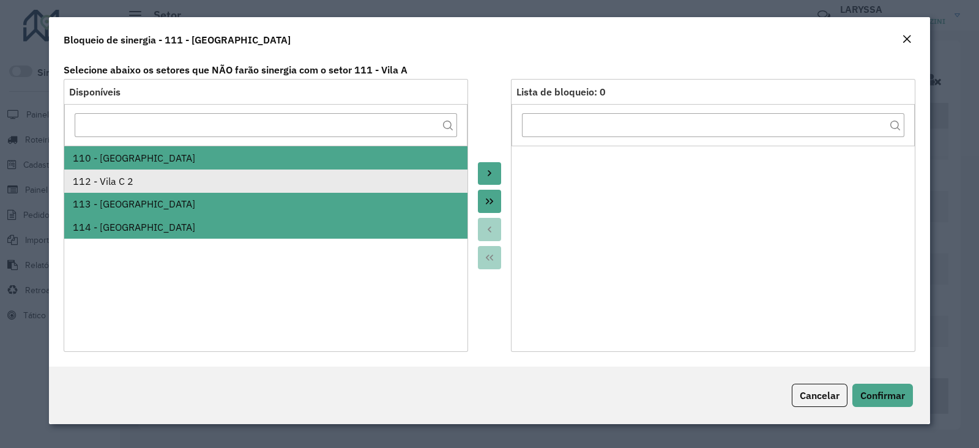
click at [128, 179] on div "112 - Vila C 2" at bounding box center [266, 181] width 387 height 15
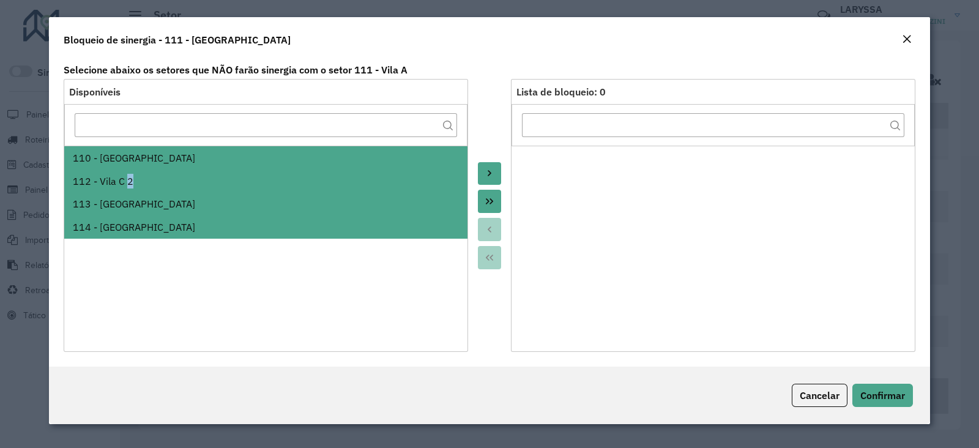
click at [128, 179] on div "112 - Vila C 2" at bounding box center [266, 181] width 387 height 15
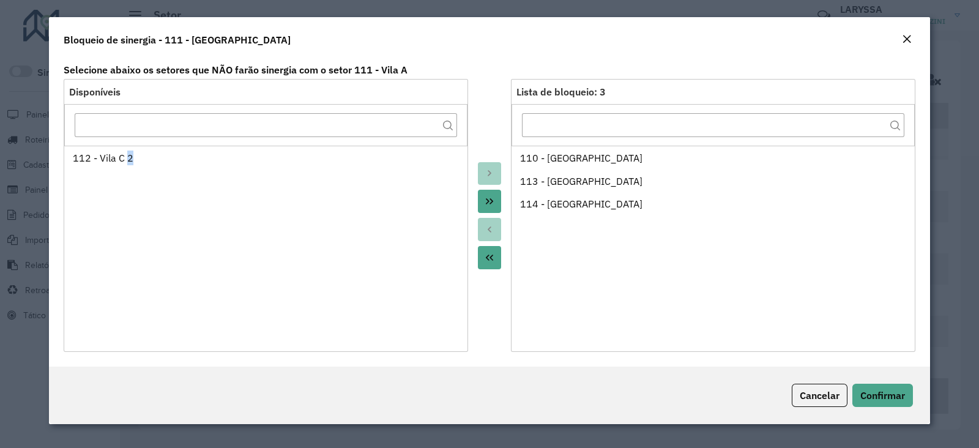
click at [489, 255] on icon "Move All to Source" at bounding box center [490, 258] width 10 height 10
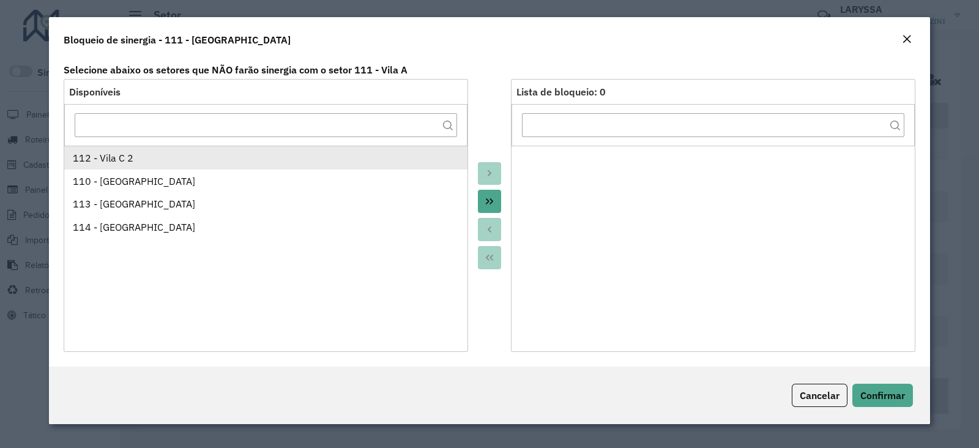
click at [88, 152] on div "112 - Vila C 2" at bounding box center [266, 157] width 387 height 15
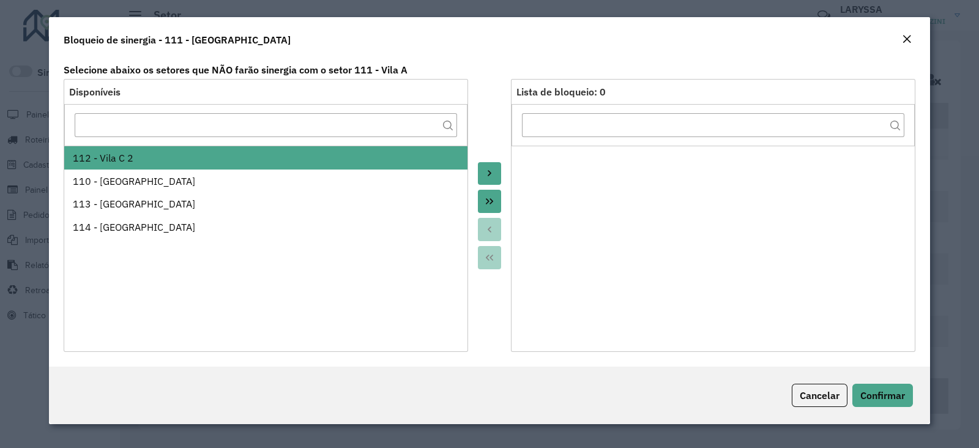
click at [491, 173] on icon "Move to Target" at bounding box center [490, 173] width 10 height 10
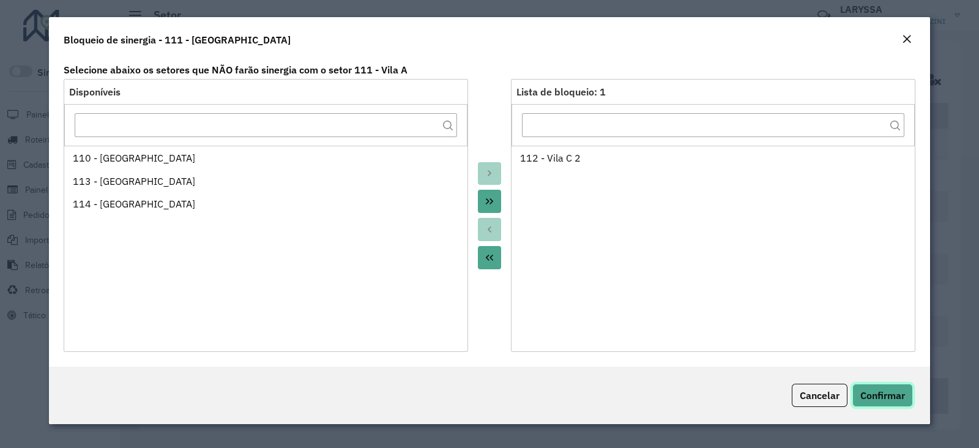
click at [885, 389] on span "Confirmar" at bounding box center [882, 395] width 45 height 12
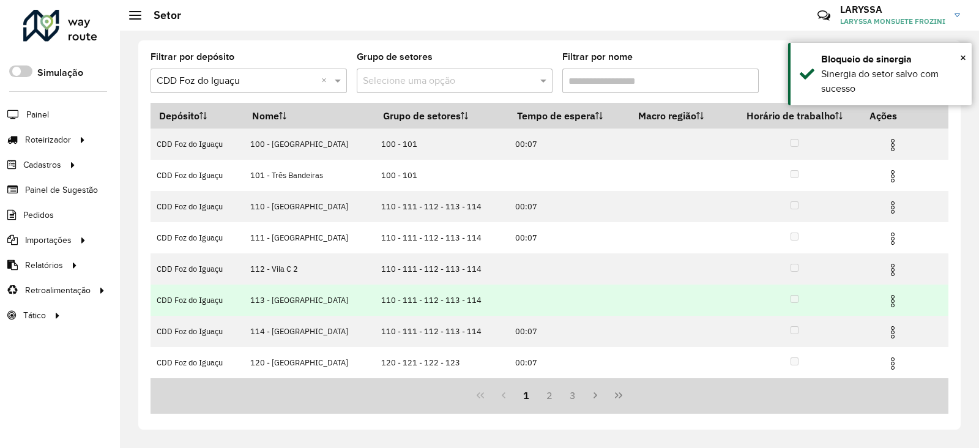
click at [889, 298] on img at bounding box center [892, 301] width 15 height 15
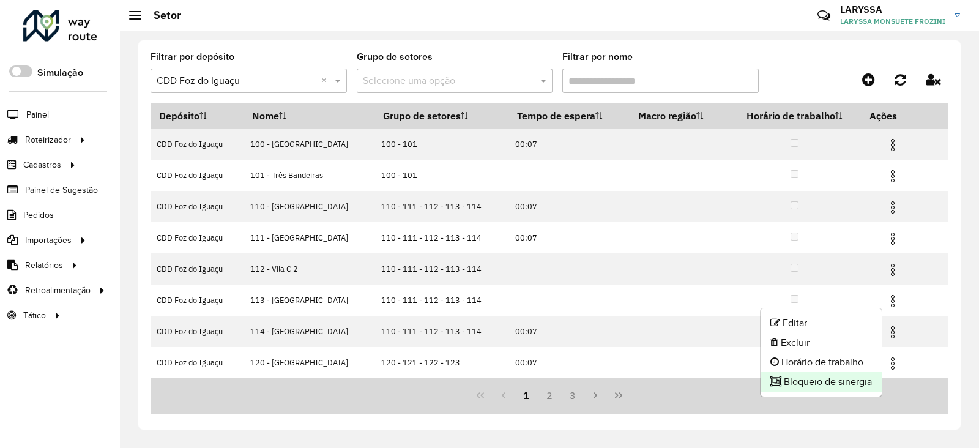
click at [820, 385] on li "Bloqueio de sinergia" at bounding box center [820, 382] width 121 height 20
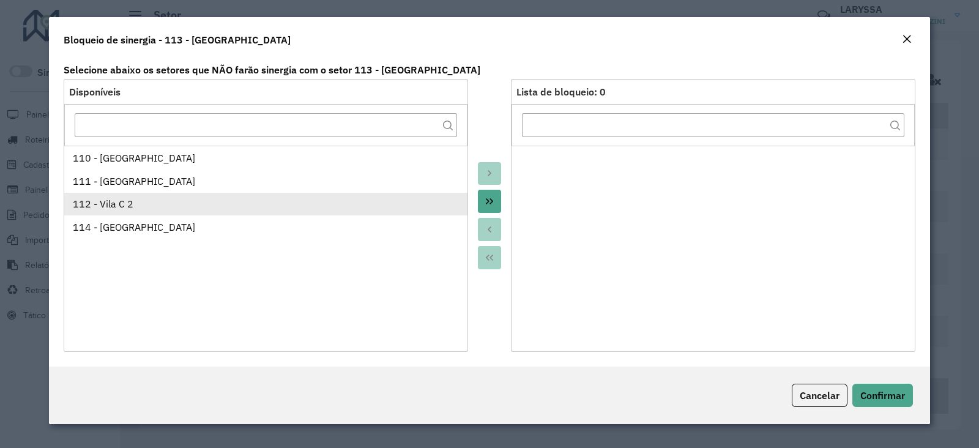
click at [165, 209] on div "112 - Vila C 2" at bounding box center [266, 203] width 387 height 15
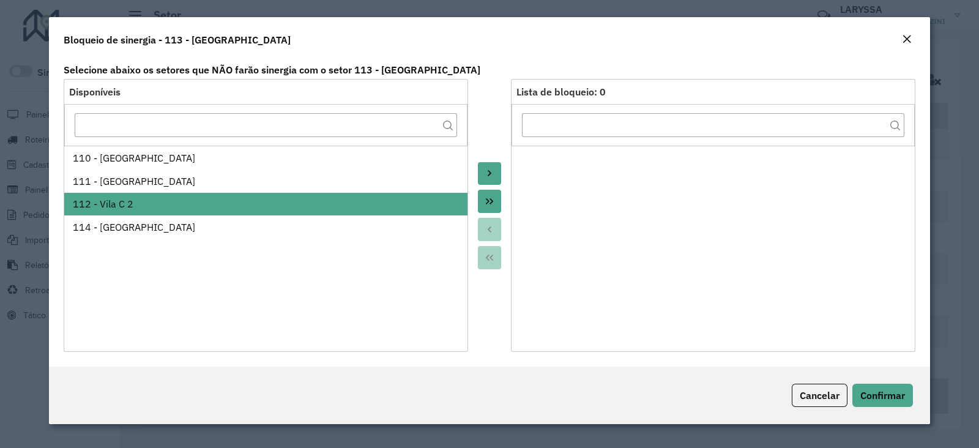
click at [484, 166] on button "Move to Target" at bounding box center [489, 173] width 23 height 23
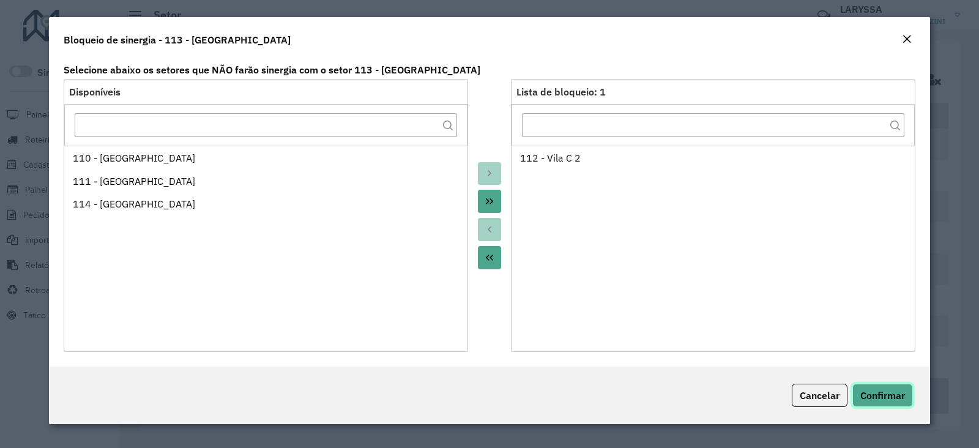
click at [893, 389] on span "Confirmar" at bounding box center [882, 395] width 45 height 12
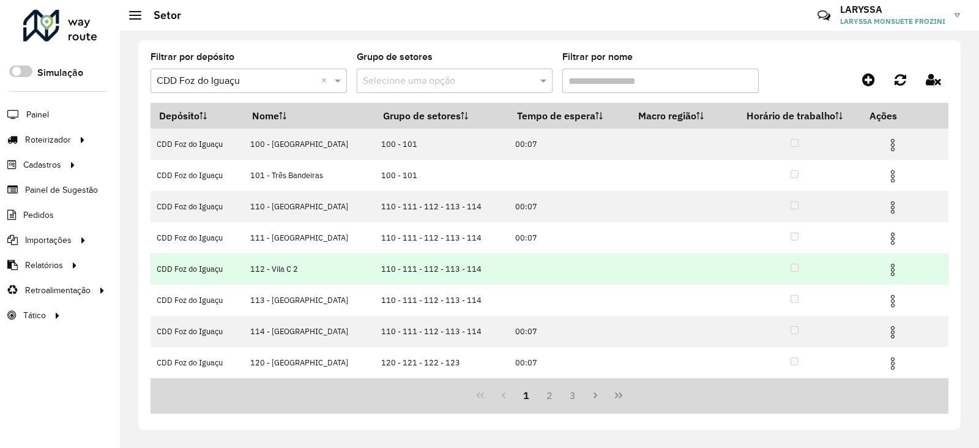
click at [891, 269] on img at bounding box center [892, 269] width 15 height 15
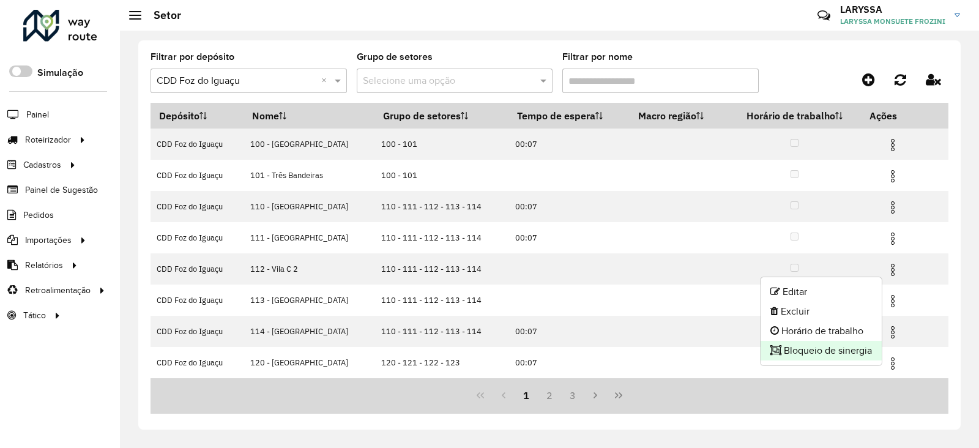
click at [795, 349] on li "Bloqueio de sinergia" at bounding box center [820, 351] width 121 height 20
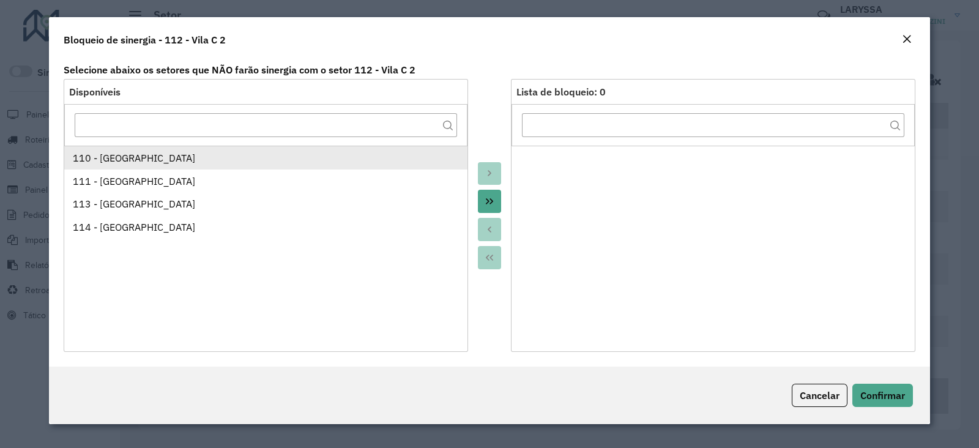
click at [190, 157] on div "110 - [GEOGRAPHIC_DATA]" at bounding box center [266, 157] width 387 height 15
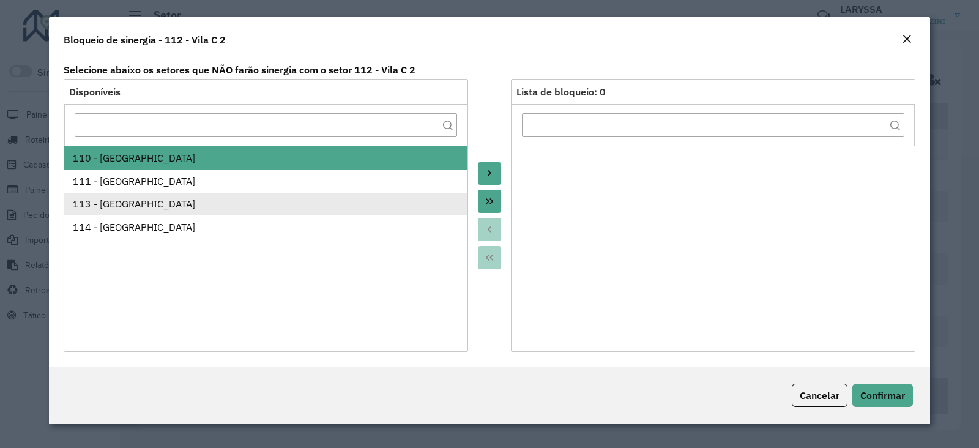
click at [146, 198] on div "113 - [GEOGRAPHIC_DATA]" at bounding box center [266, 203] width 387 height 15
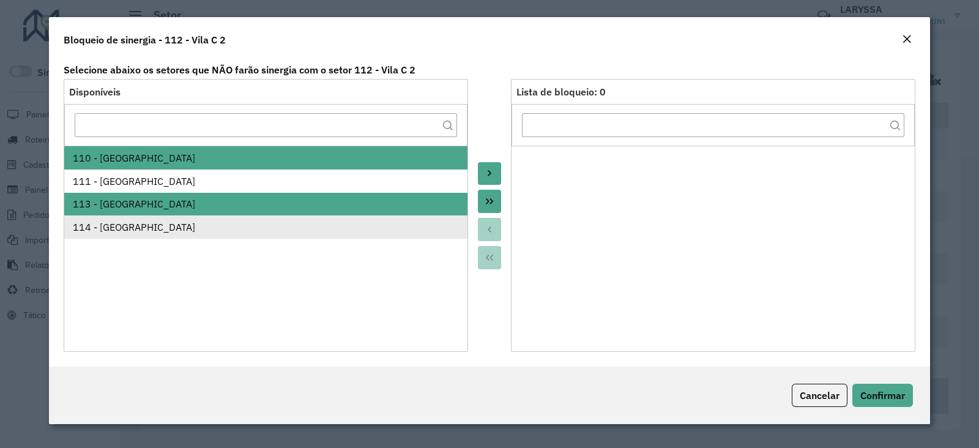
click at [151, 231] on div "114 - [GEOGRAPHIC_DATA]" at bounding box center [266, 227] width 387 height 15
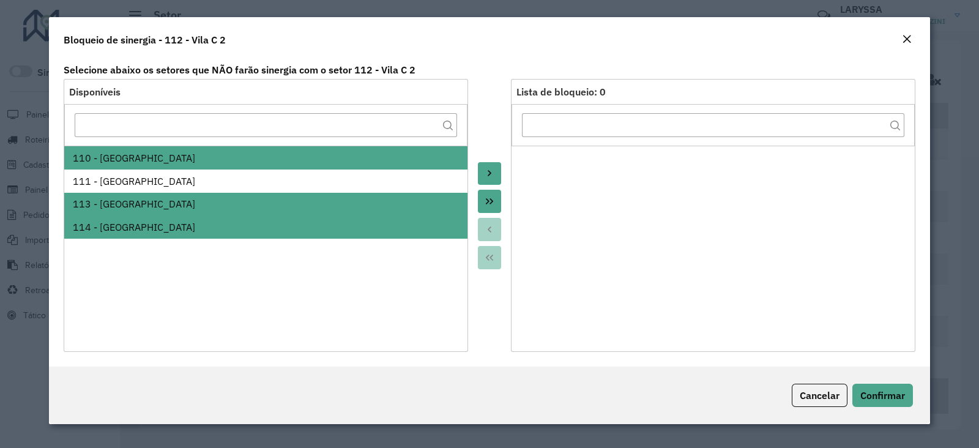
click at [493, 173] on icon "Move to Target" at bounding box center [490, 173] width 10 height 10
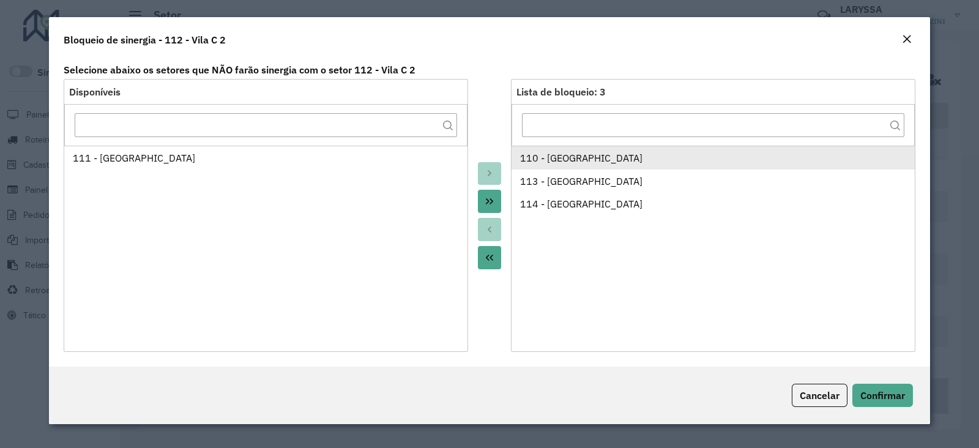
click at [563, 151] on div "110 - [GEOGRAPHIC_DATA]" at bounding box center [713, 157] width 387 height 15
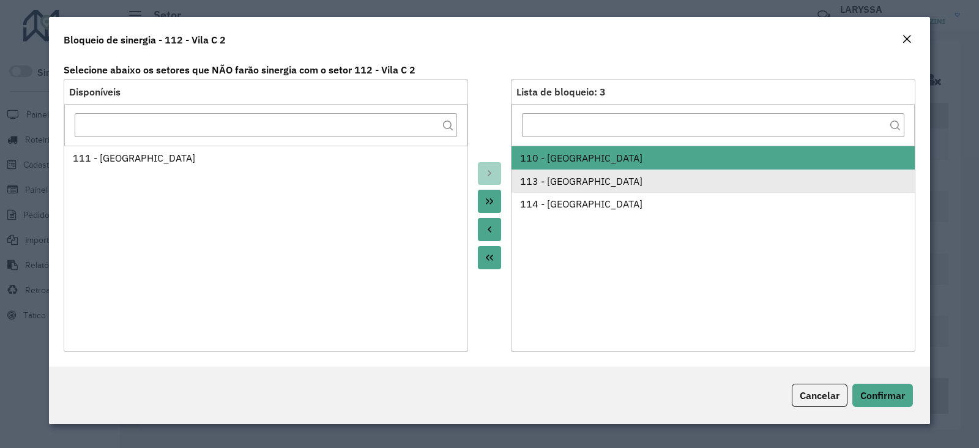
click at [566, 180] on div "113 - [GEOGRAPHIC_DATA]" at bounding box center [713, 181] width 387 height 15
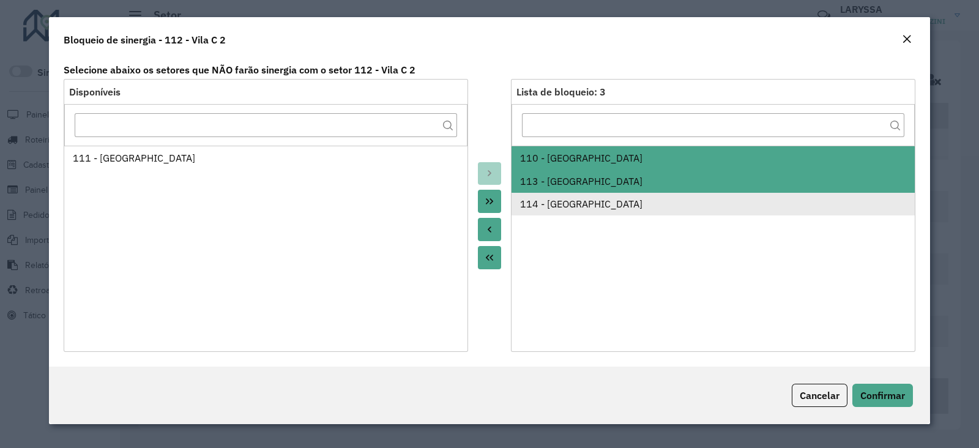
click at [562, 211] on li "114 - [GEOGRAPHIC_DATA]" at bounding box center [712, 204] width 403 height 23
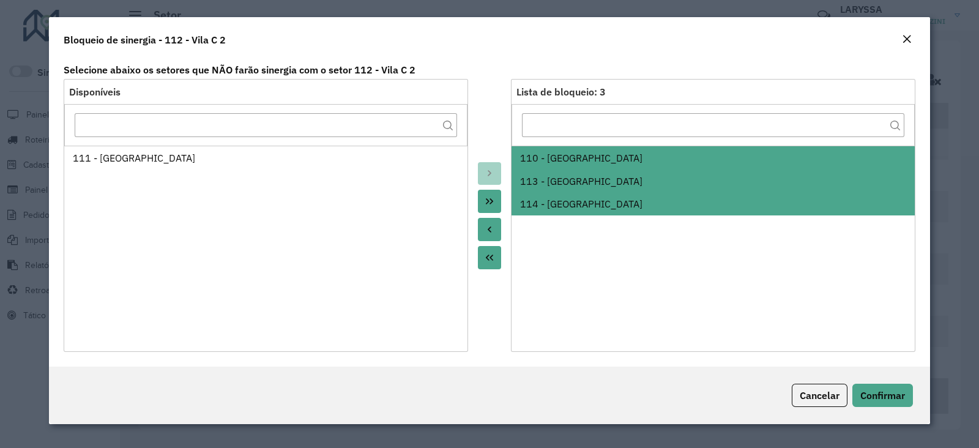
click at [483, 226] on button "Move to Source" at bounding box center [489, 229] width 23 height 23
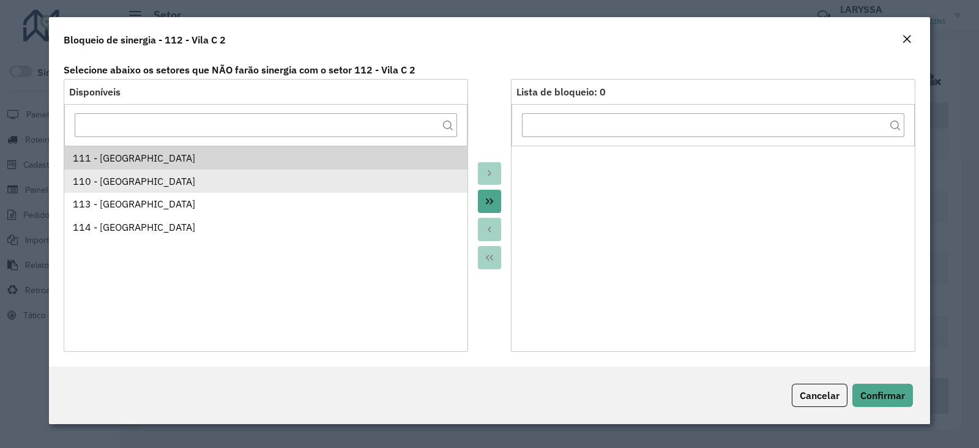
click at [101, 174] on div "110 - [GEOGRAPHIC_DATA]" at bounding box center [266, 181] width 387 height 15
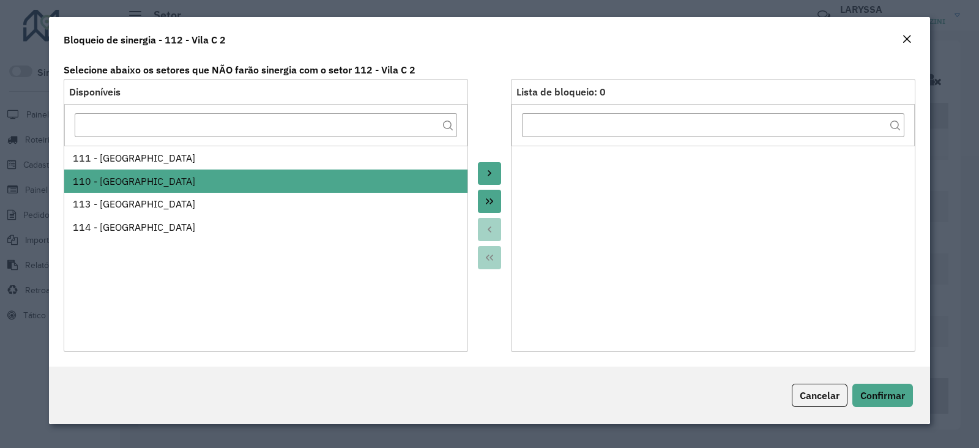
click at [491, 174] on icon "Move to Target" at bounding box center [490, 173] width 10 height 10
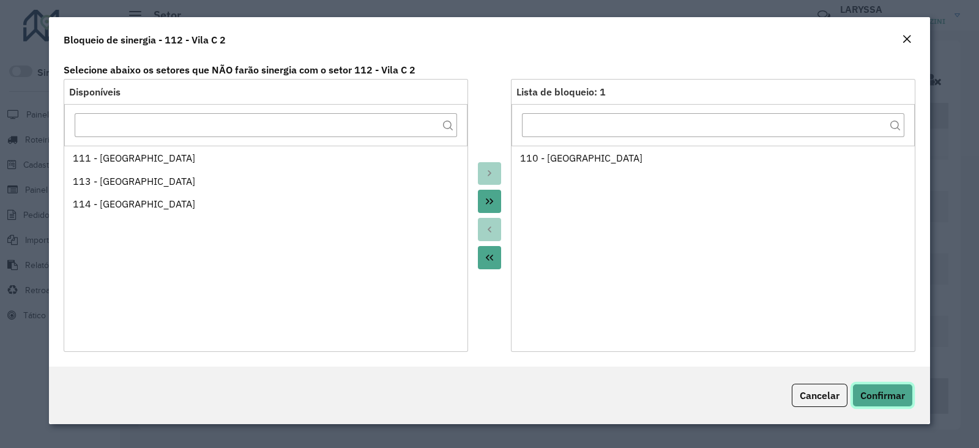
click at [875, 399] on span "Confirmar" at bounding box center [882, 395] width 45 height 12
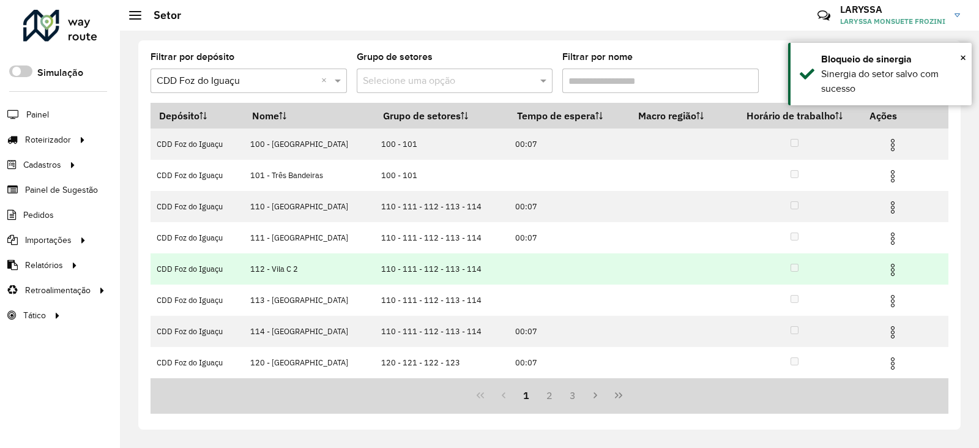
click at [890, 274] on img at bounding box center [892, 269] width 15 height 15
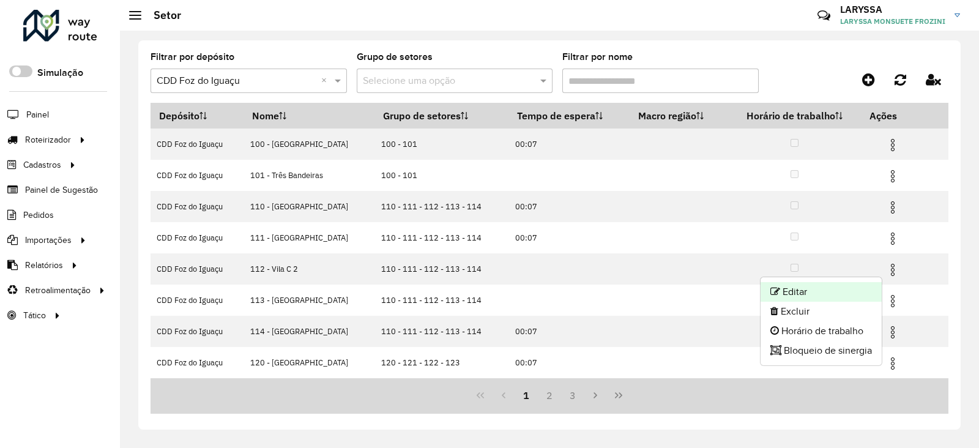
click at [800, 292] on li "Editar" at bounding box center [820, 292] width 121 height 20
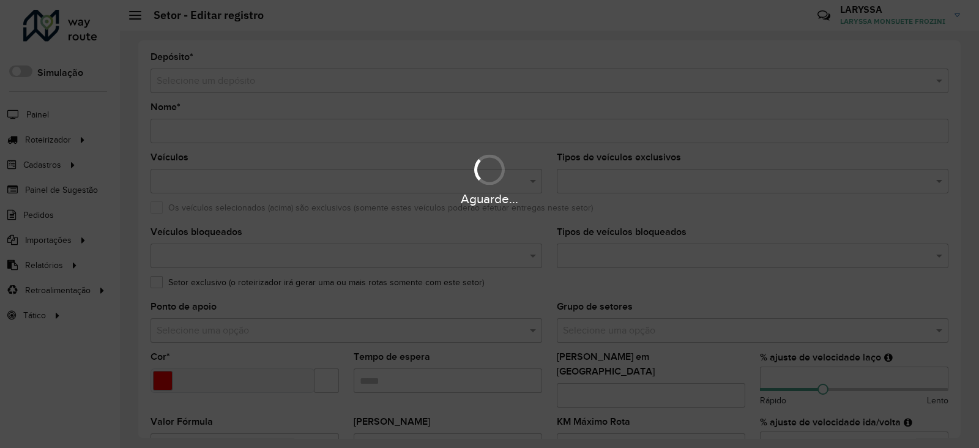
type input "**********"
type input "*******"
type input "***"
type input "**"
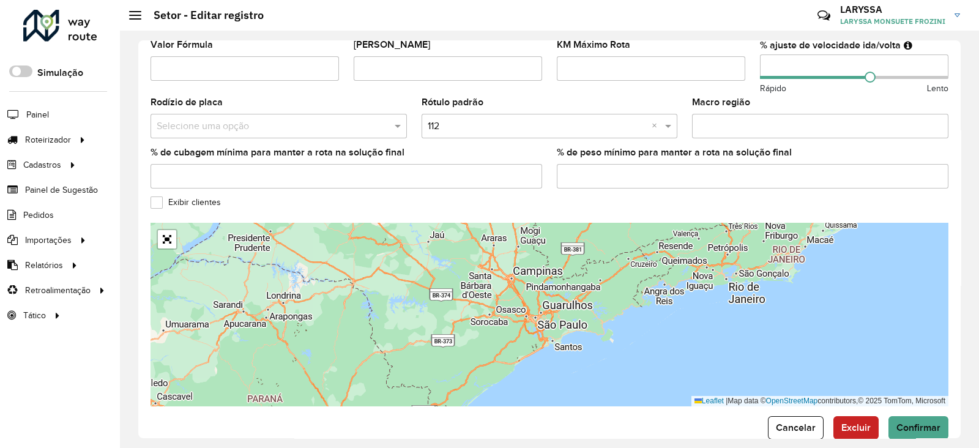
scroll to position [393, 0]
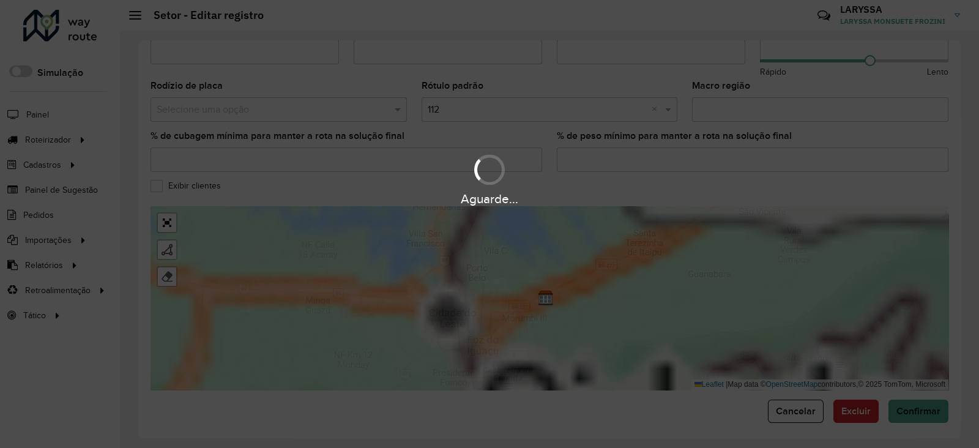
click at [759, 394] on div "Aguarde..." at bounding box center [489, 224] width 979 height 448
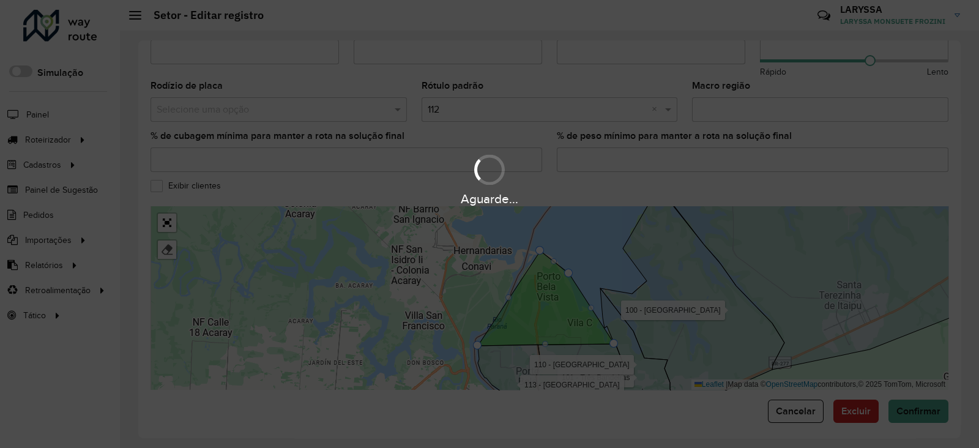
click at [780, 399] on hb-app "Aguarde... Pop-up bloqueado! Seu navegador bloqueou automáticamente a abertura …" at bounding box center [489, 224] width 979 height 448
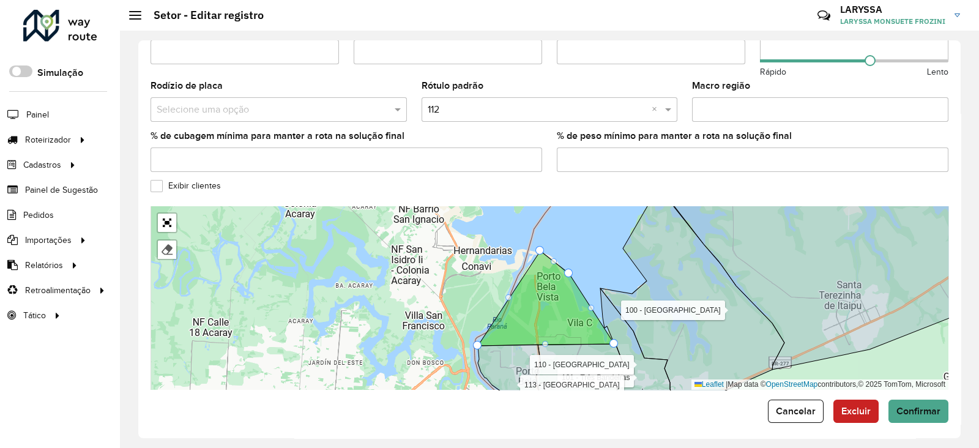
click at [780, 406] on span "Cancelar" at bounding box center [796, 411] width 40 height 10
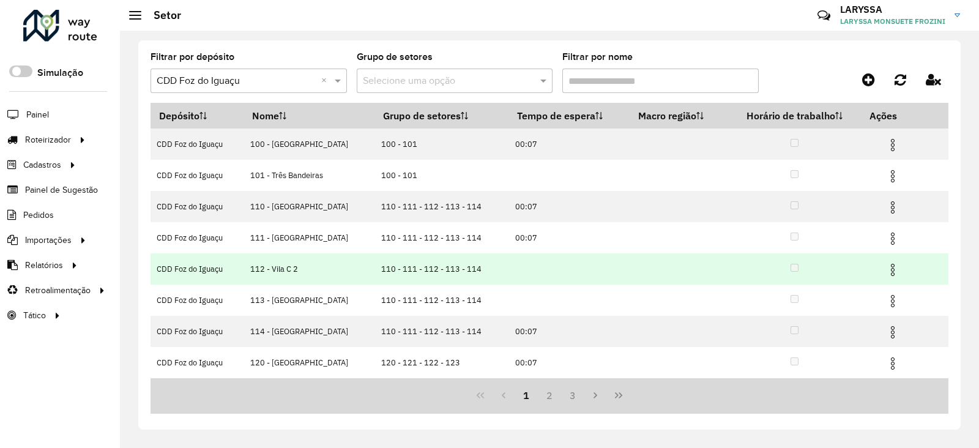
click at [887, 268] on img at bounding box center [892, 269] width 15 height 15
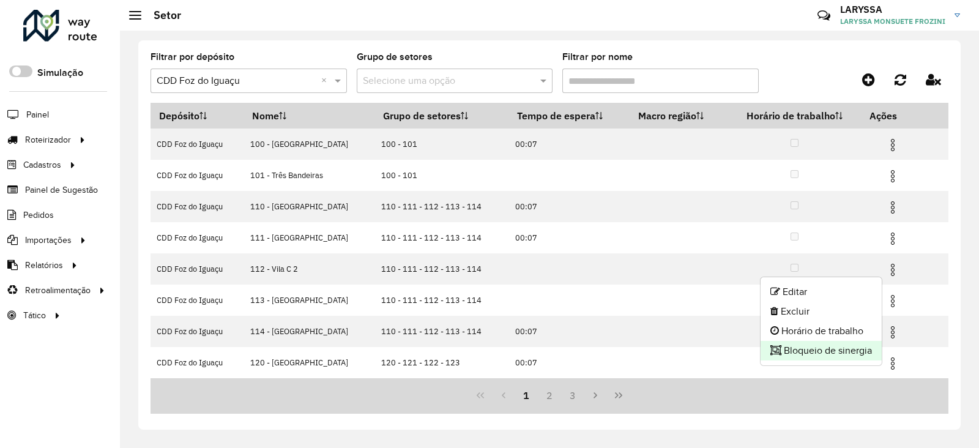
click at [826, 349] on li "Bloqueio de sinergia" at bounding box center [820, 351] width 121 height 20
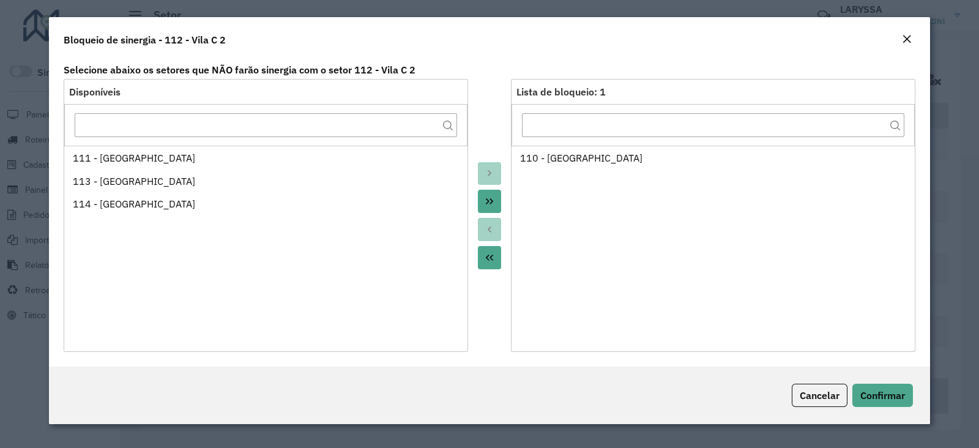
click at [486, 258] on icon "Move All to Source" at bounding box center [490, 258] width 10 height 10
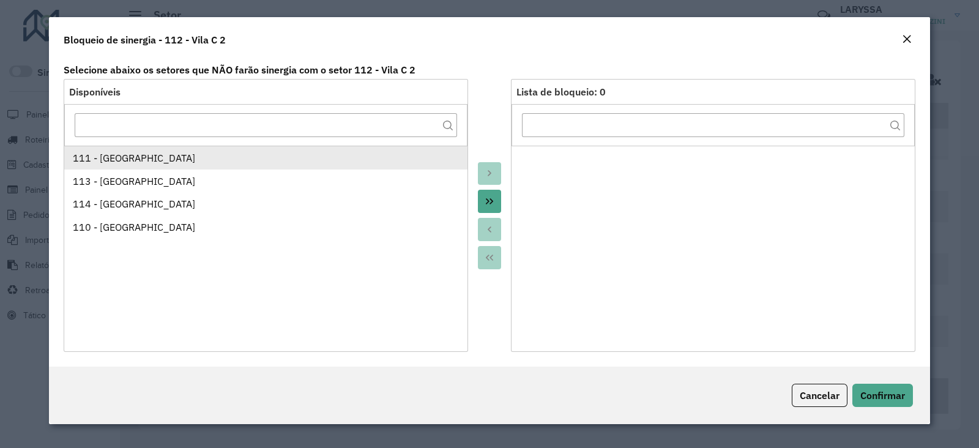
click at [141, 157] on div "111 - [GEOGRAPHIC_DATA]" at bounding box center [266, 157] width 387 height 15
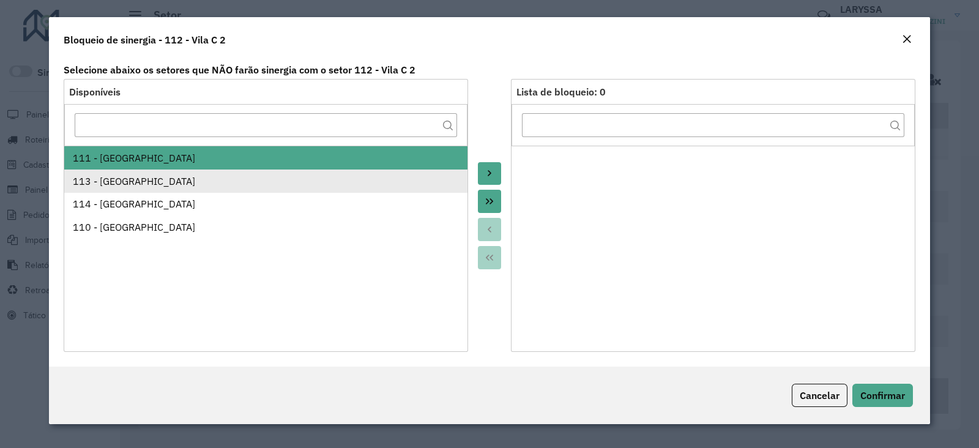
click at [146, 179] on div "113 - [GEOGRAPHIC_DATA]" at bounding box center [266, 181] width 387 height 15
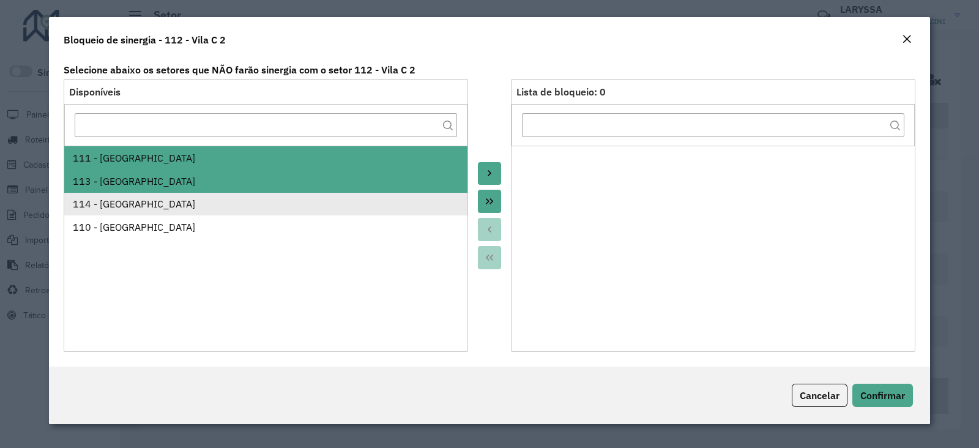
click at [168, 210] on li "114 - [GEOGRAPHIC_DATA]" at bounding box center [265, 204] width 403 height 23
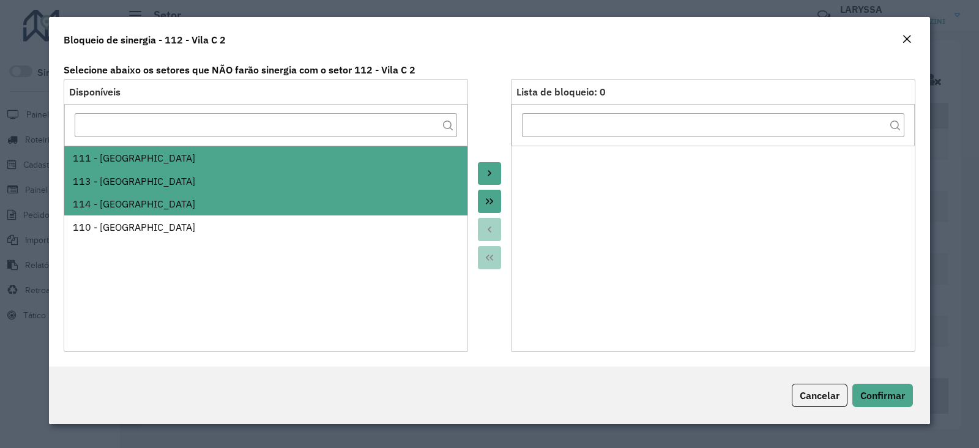
click at [489, 172] on icon "Move to Target" at bounding box center [490, 173] width 10 height 10
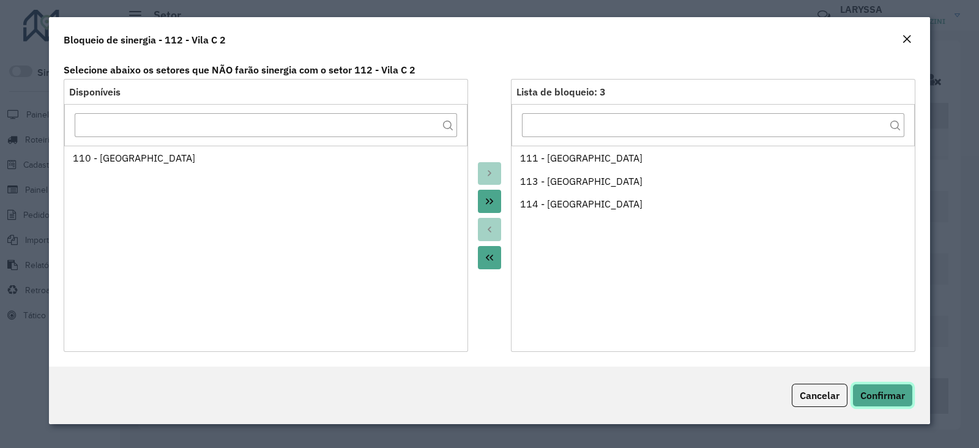
click at [893, 398] on span "Confirmar" at bounding box center [882, 395] width 45 height 12
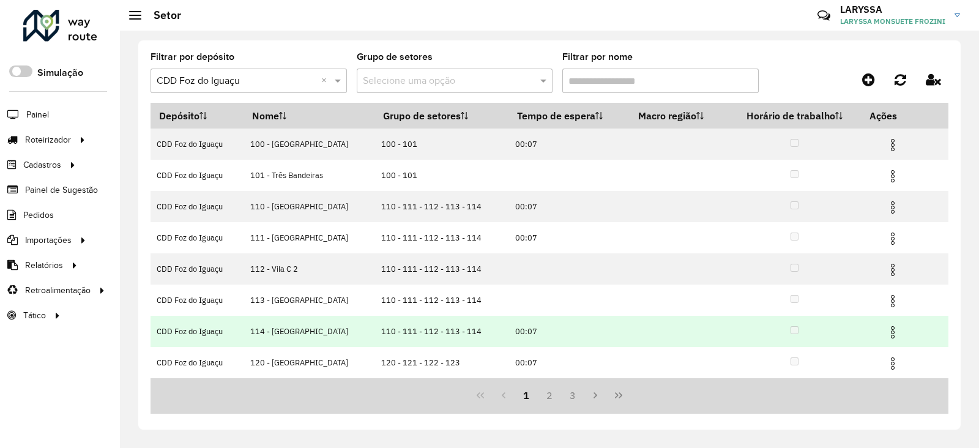
click at [888, 330] on img at bounding box center [892, 332] width 15 height 15
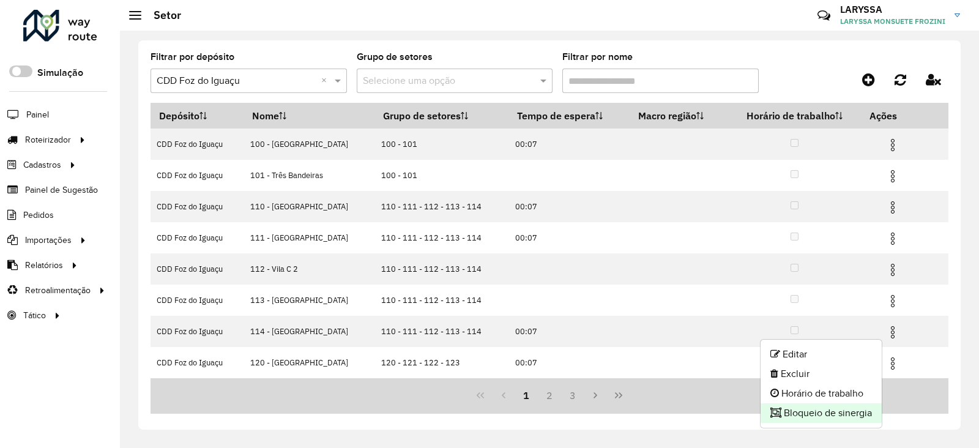
click at [806, 411] on li "Bloqueio de sinergia" at bounding box center [820, 413] width 121 height 20
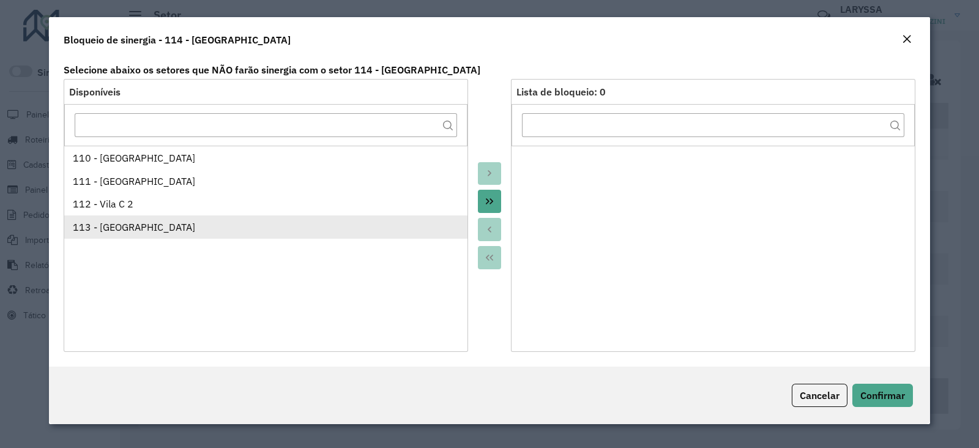
click at [190, 237] on li "113 - [GEOGRAPHIC_DATA]" at bounding box center [265, 226] width 403 height 23
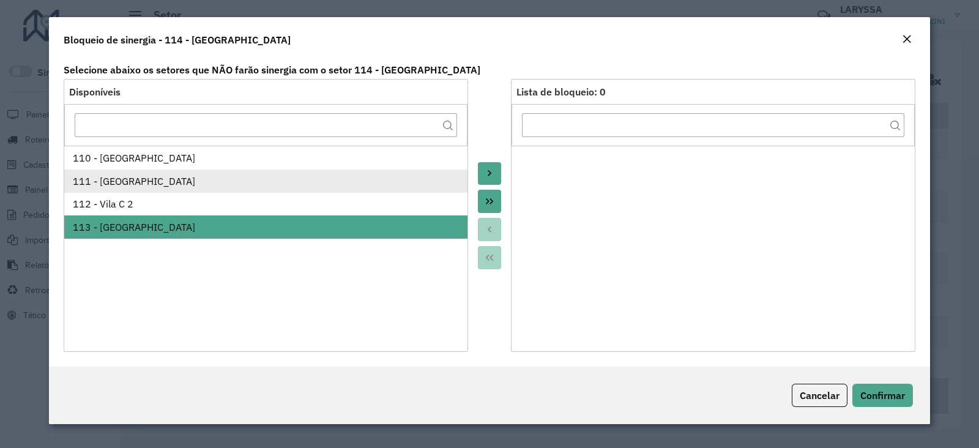
click at [169, 182] on div "111 - [GEOGRAPHIC_DATA]" at bounding box center [266, 181] width 387 height 15
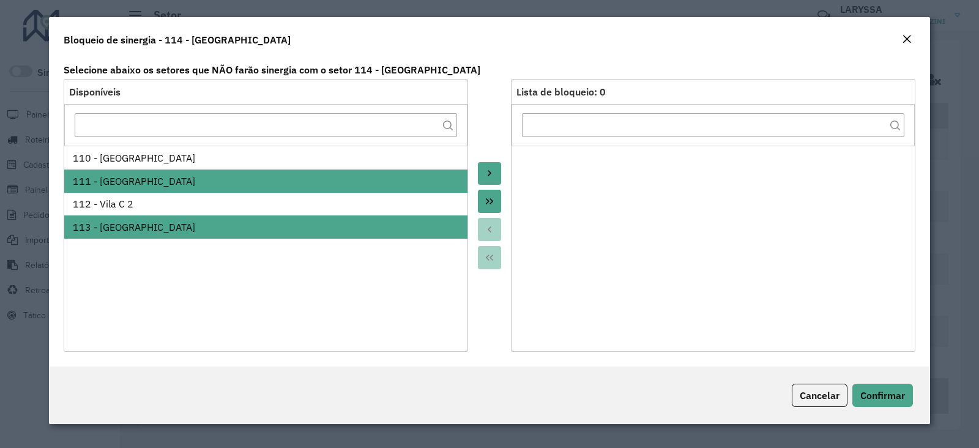
click at [170, 226] on div "113 - [GEOGRAPHIC_DATA]" at bounding box center [266, 227] width 387 height 15
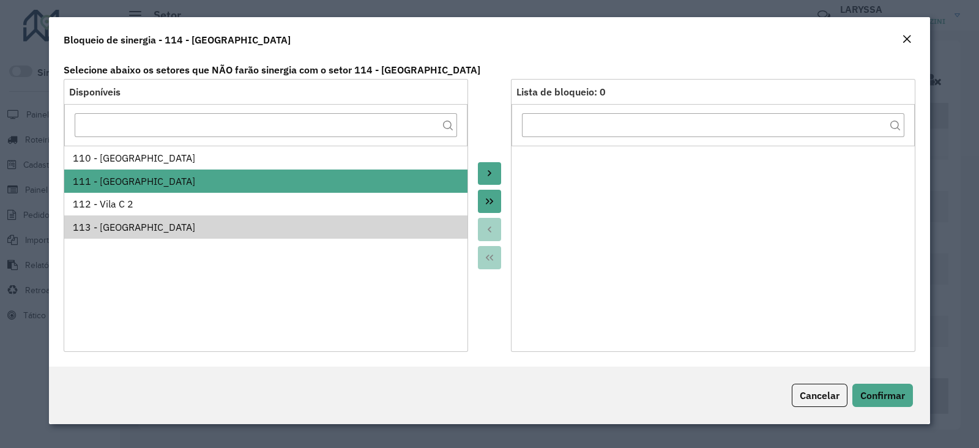
click at [171, 176] on div "111 - [GEOGRAPHIC_DATA]" at bounding box center [266, 181] width 387 height 15
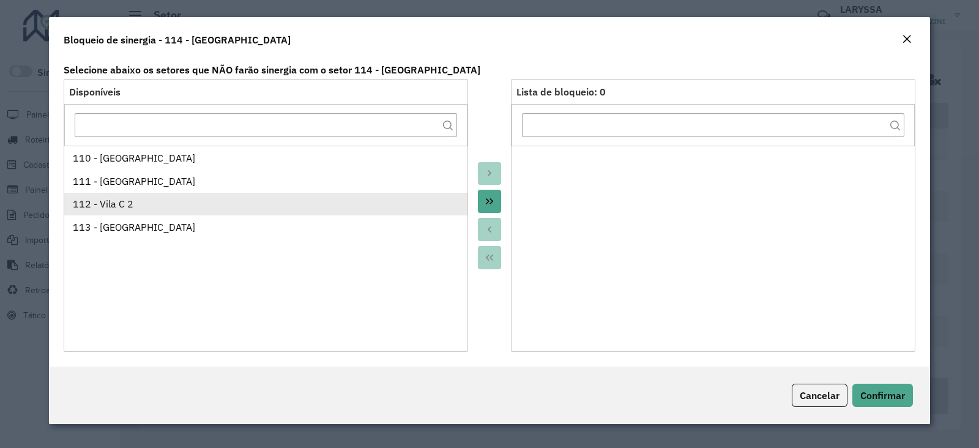
click at [153, 209] on div "112 - Vila C 2" at bounding box center [266, 203] width 387 height 15
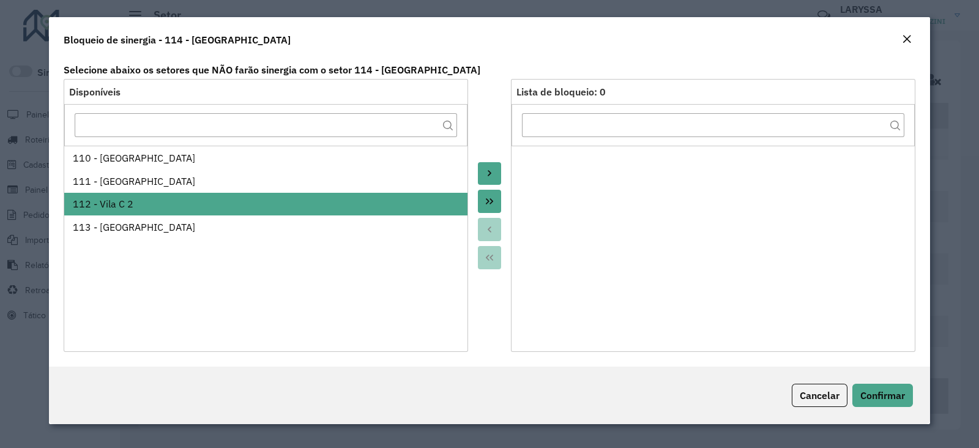
click at [497, 166] on button "Move to Target" at bounding box center [489, 173] width 23 height 23
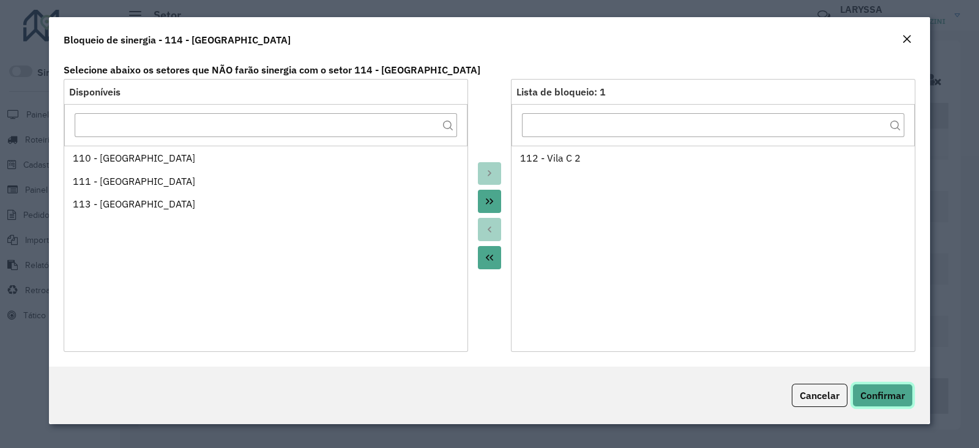
click at [870, 384] on button "Confirmar" at bounding box center [882, 395] width 61 height 23
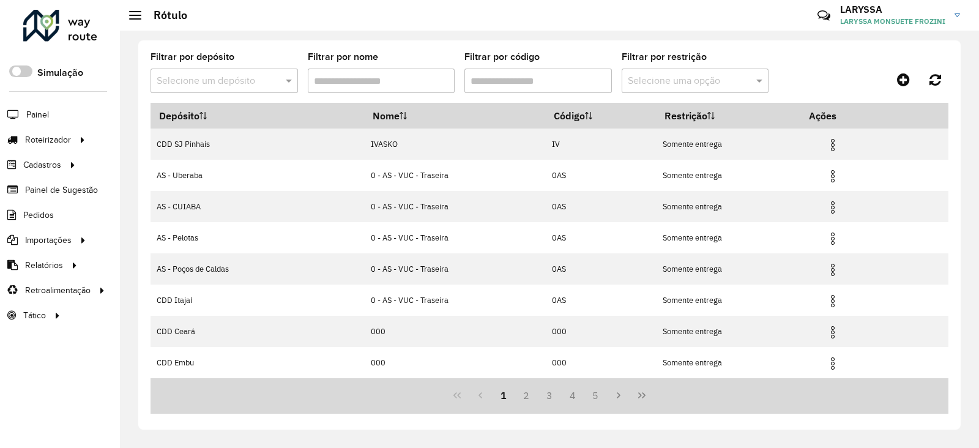
click at [64, 26] on div at bounding box center [60, 26] width 74 height 32
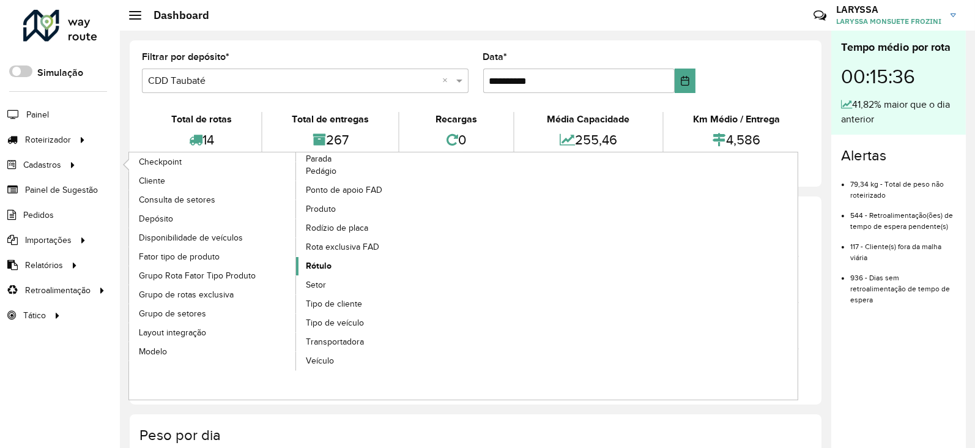
click at [343, 263] on link "Rótulo" at bounding box center [380, 266] width 168 height 18
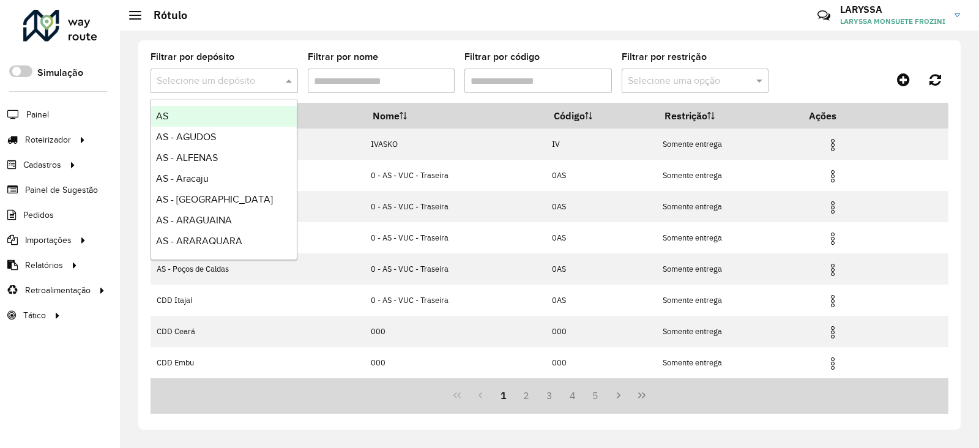
click at [230, 81] on input "text" at bounding box center [212, 81] width 111 height 15
type input "***"
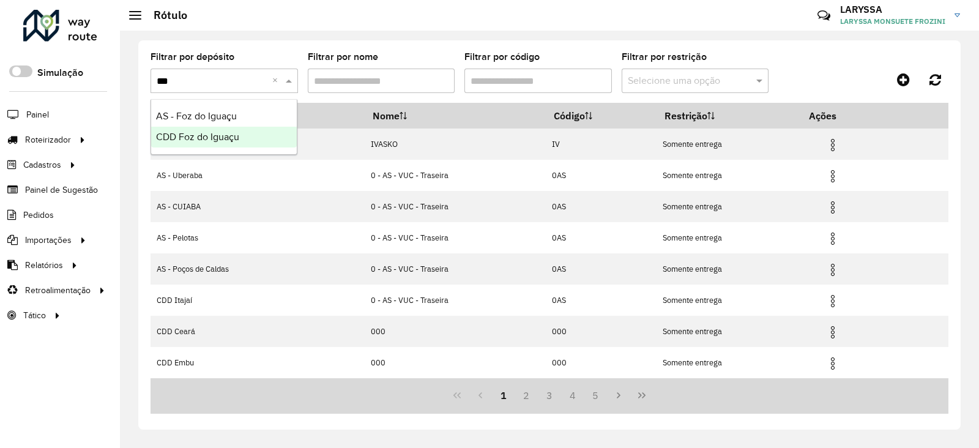
click at [229, 139] on span "CDD Foz do Iguaçu" at bounding box center [197, 137] width 83 height 10
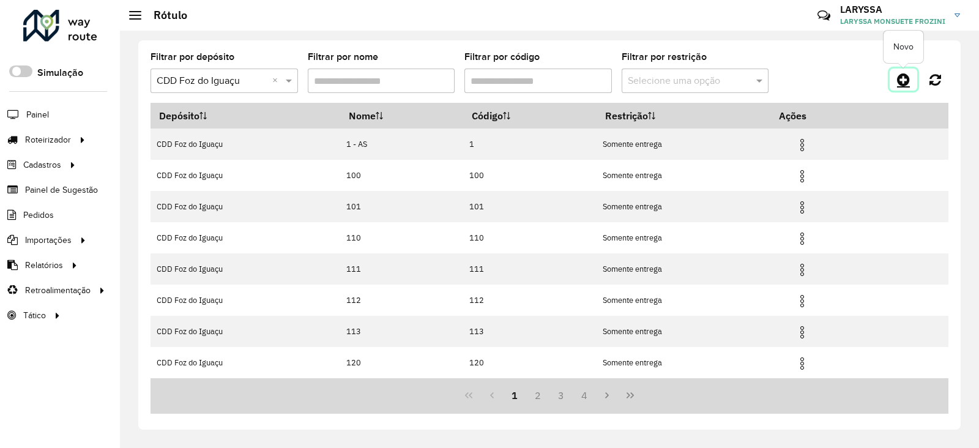
click at [907, 84] on icon at bounding box center [903, 79] width 13 height 15
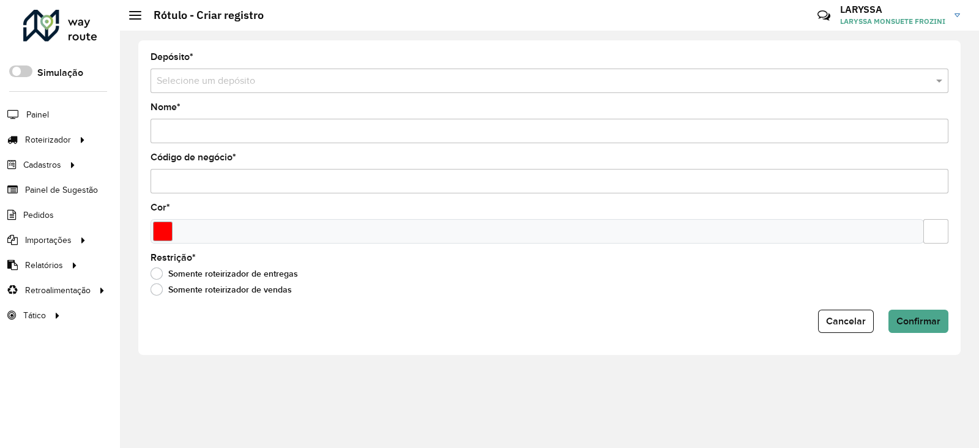
click at [216, 84] on input "text" at bounding box center [537, 81] width 761 height 15
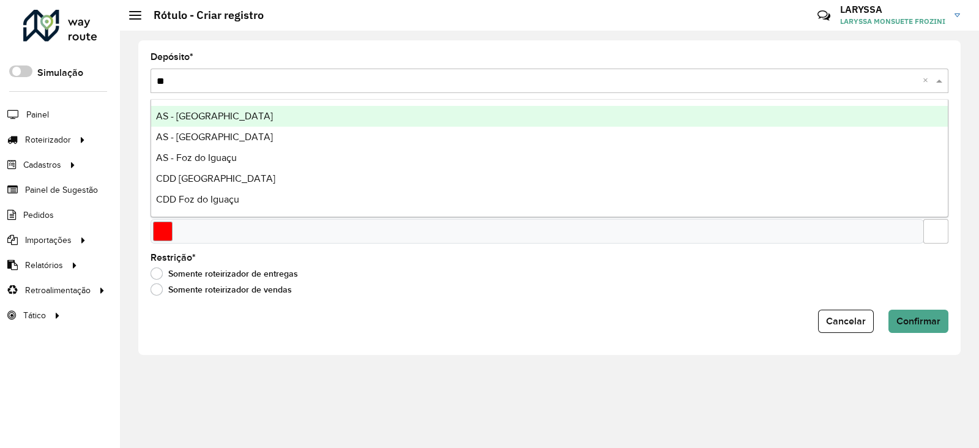
type input "***"
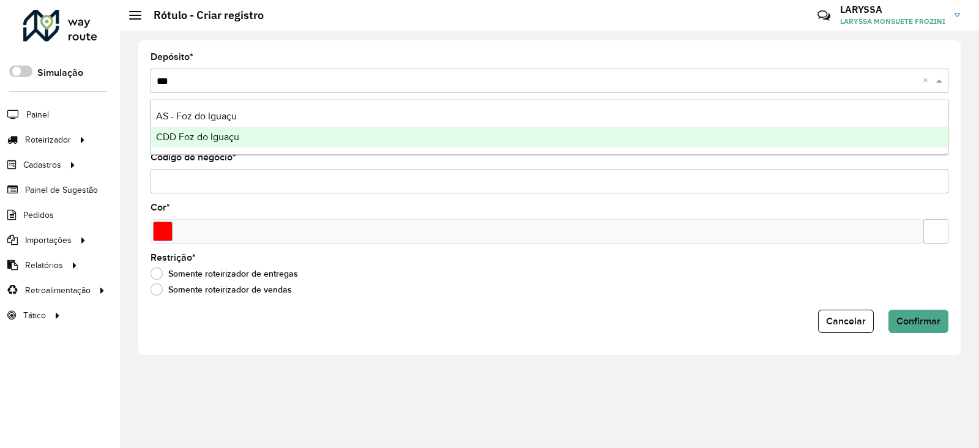
click at [226, 130] on div "CDD Foz do Iguaçu" at bounding box center [549, 137] width 797 height 21
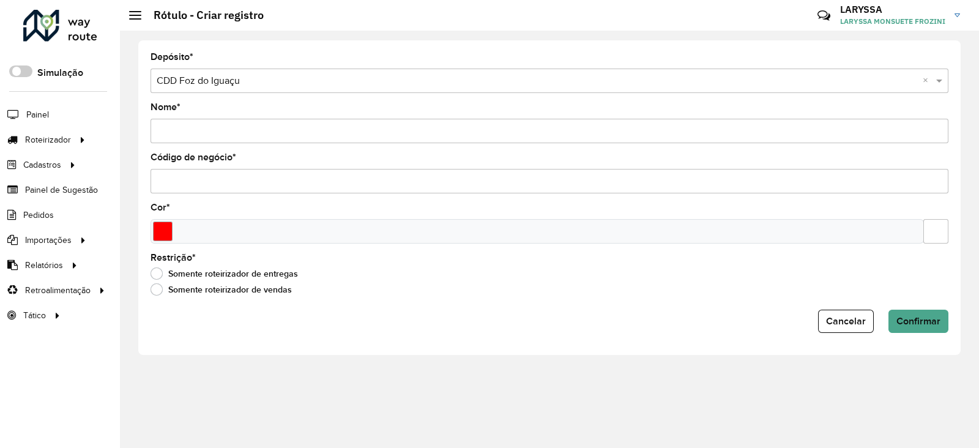
click at [235, 125] on input "Nome *" at bounding box center [549, 131] width 798 height 24
type input "***"
click at [221, 175] on input "Código de negócio *" at bounding box center [549, 181] width 798 height 24
type input "***"
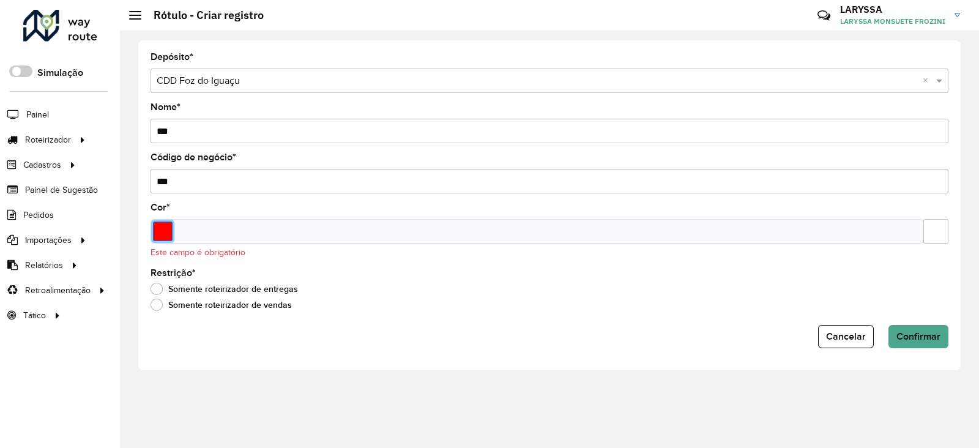
click at [158, 231] on input "Select a color" at bounding box center [163, 231] width 20 height 20
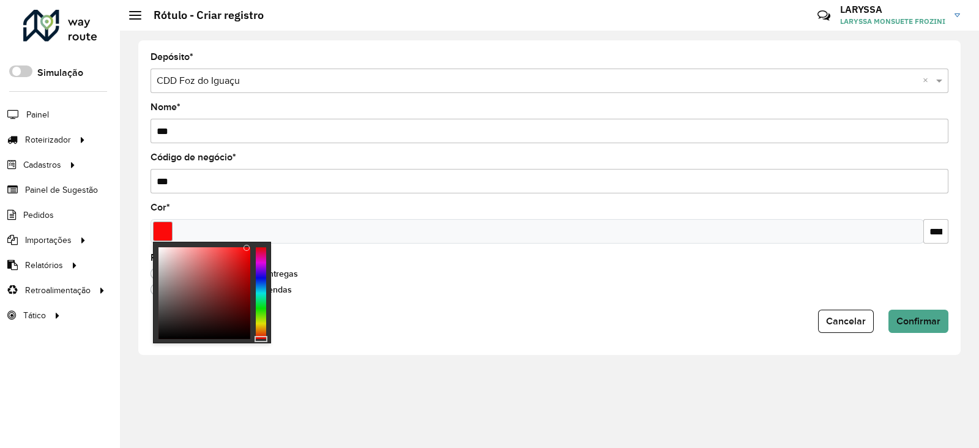
type input "*******"
drag, startPoint x: 247, startPoint y: 247, endPoint x: 254, endPoint y: 243, distance: 7.7
click at [254, 243] on div at bounding box center [212, 293] width 118 height 102
click at [933, 229] on input "*******" at bounding box center [935, 231] width 25 height 24
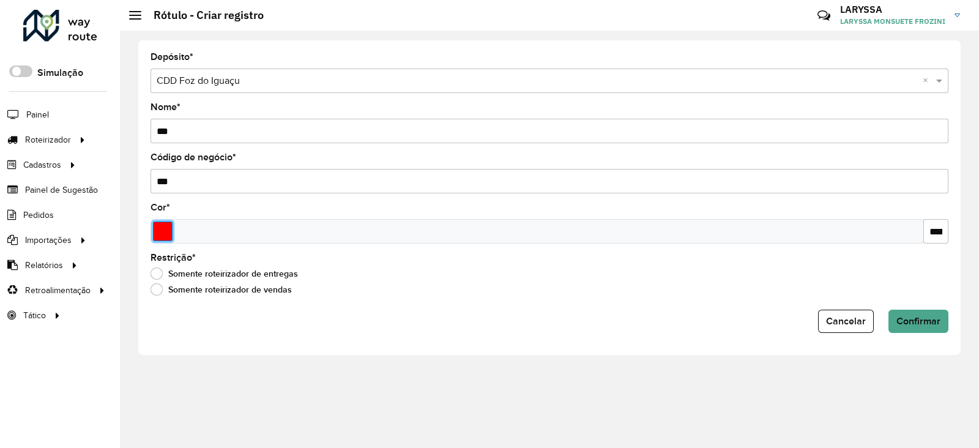
click at [157, 227] on input "Select a color" at bounding box center [163, 231] width 20 height 20
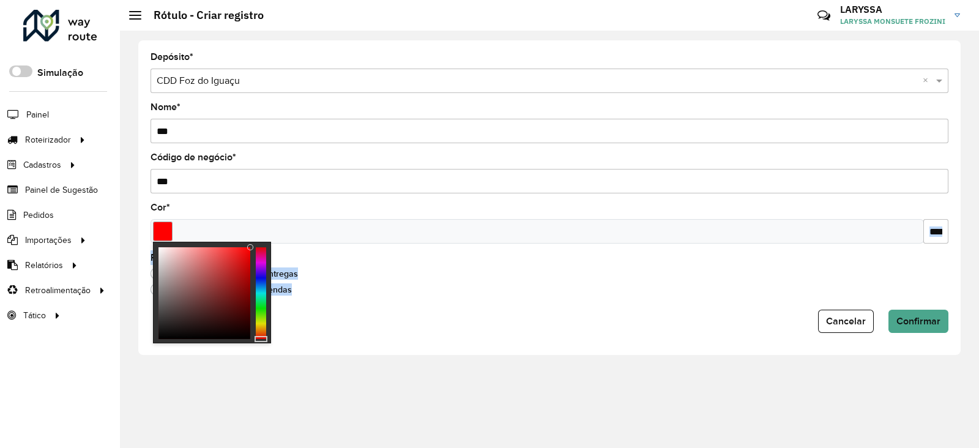
drag, startPoint x: 245, startPoint y: 244, endPoint x: 272, endPoint y: 236, distance: 27.7
click at [272, 236] on body "Aguarde... Pop-up bloqueado! Seu navegador bloqueou automáticamente a abertura …" at bounding box center [489, 224] width 979 height 448
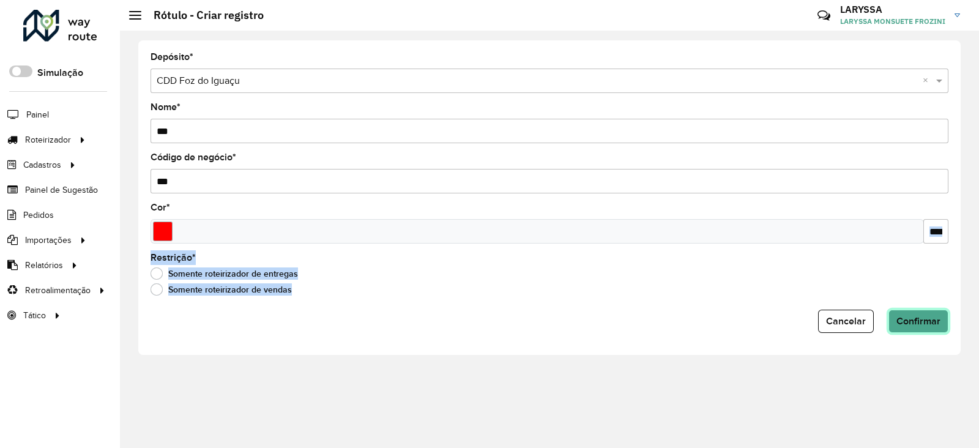
click at [924, 318] on span "Confirmar" at bounding box center [918, 321] width 44 height 10
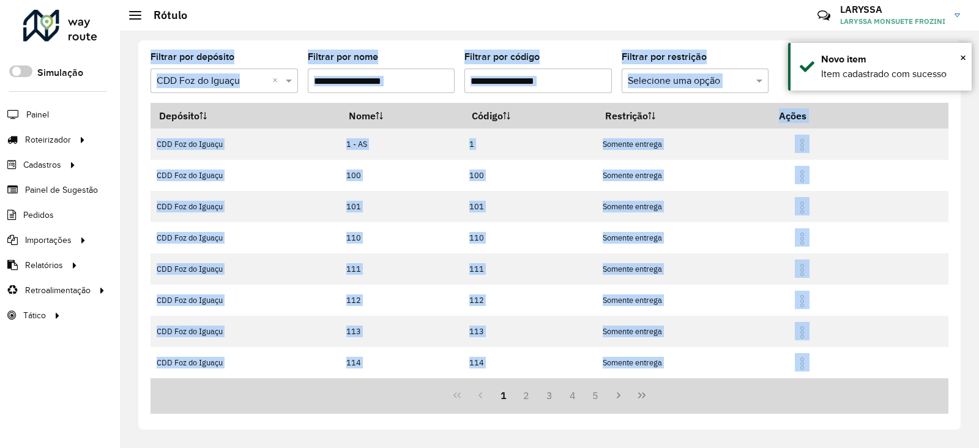
click at [426, 44] on div "Filtrar por depósito Selecione um depósito × CDD Foz do Iguaçu × Filtrar por no…" at bounding box center [549, 234] width 822 height 389
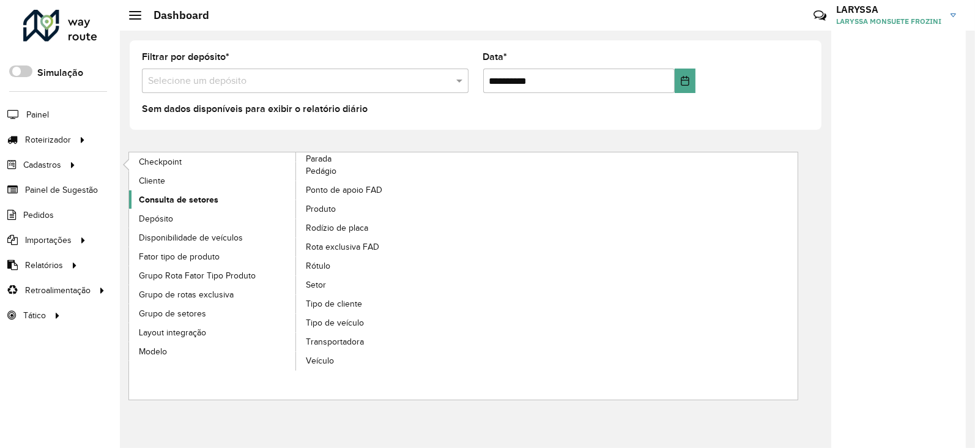
click at [195, 193] on span "Consulta de setores" at bounding box center [179, 199] width 80 height 13
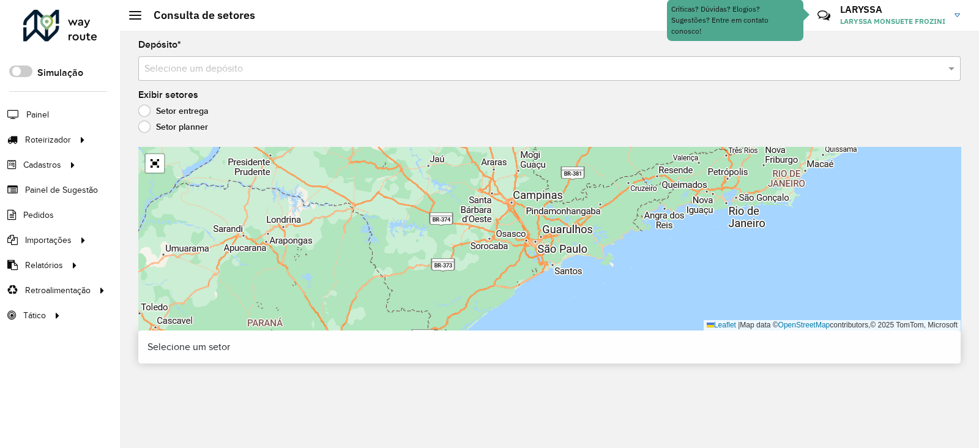
click at [229, 66] on input "text" at bounding box center [536, 69] width 785 height 15
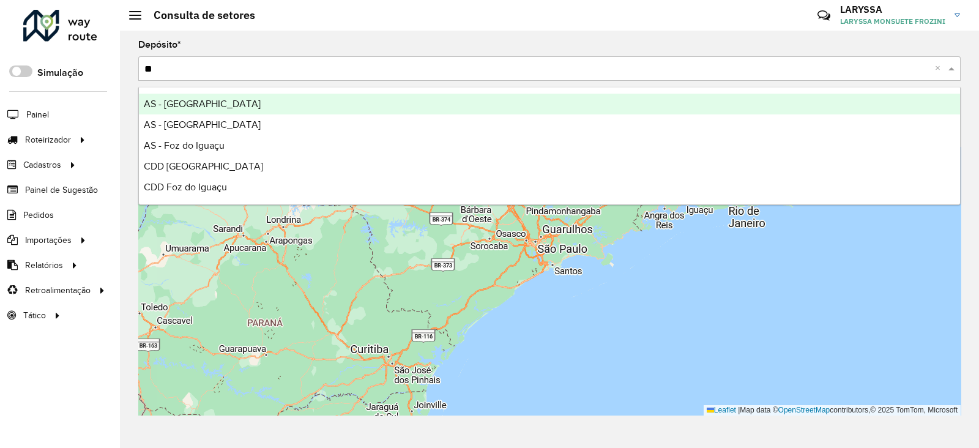
type input "***"
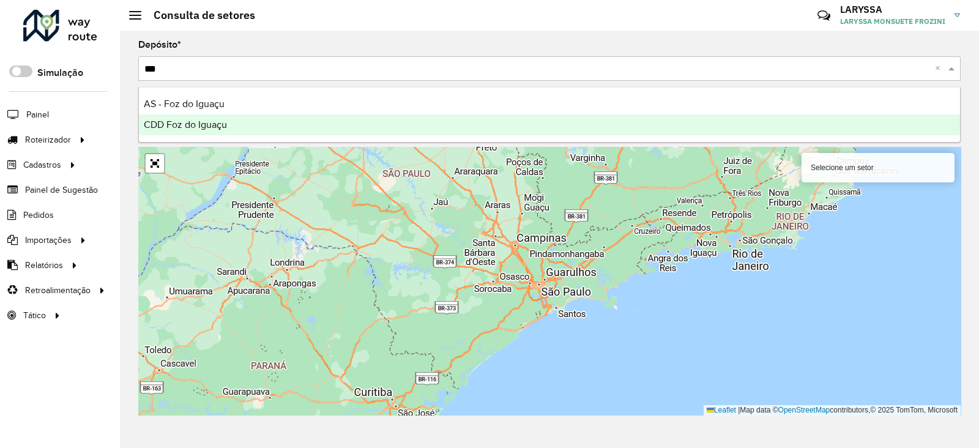
click at [248, 124] on div "CDD Foz do Iguaçu" at bounding box center [549, 124] width 821 height 21
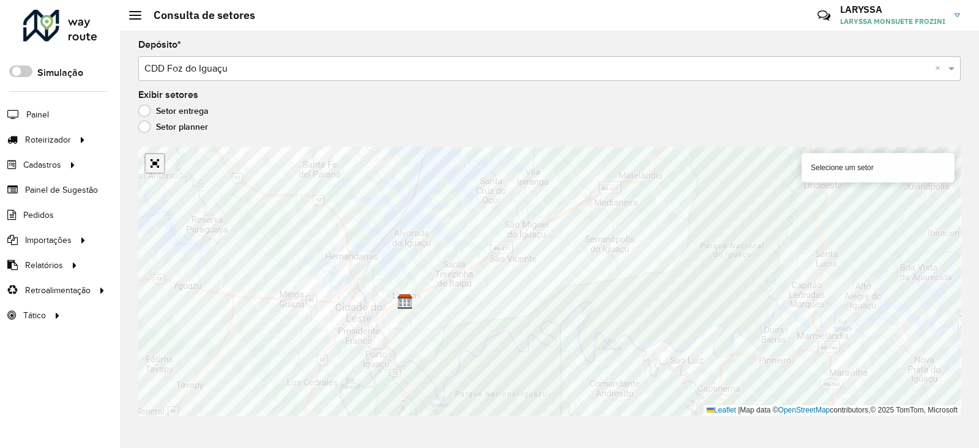
click at [161, 162] on link "Abrir mapa em tela cheia" at bounding box center [155, 163] width 18 height 18
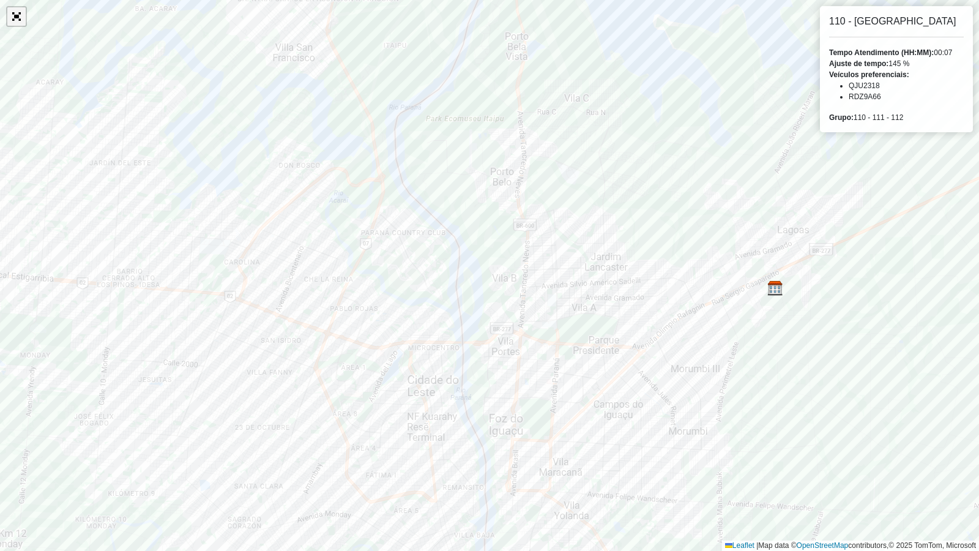
click at [15, 13] on link "Abrir mapa em tela cheia" at bounding box center [16, 16] width 18 height 18
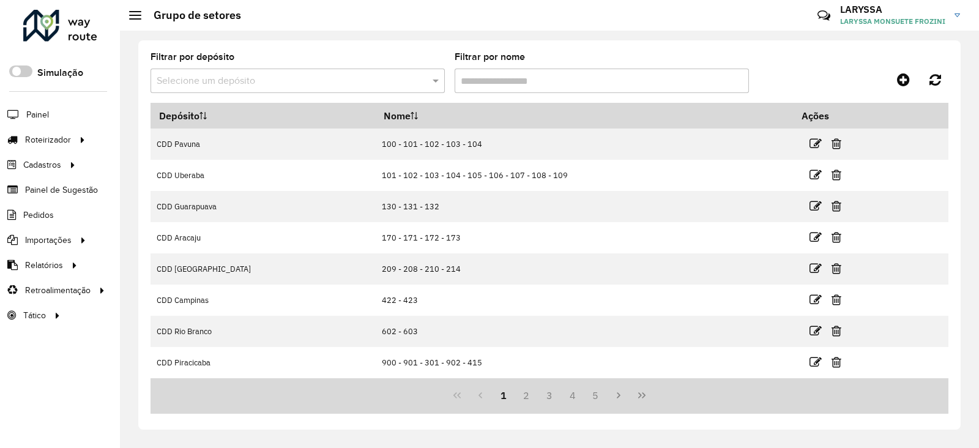
click at [254, 85] on input "text" at bounding box center [286, 81] width 258 height 15
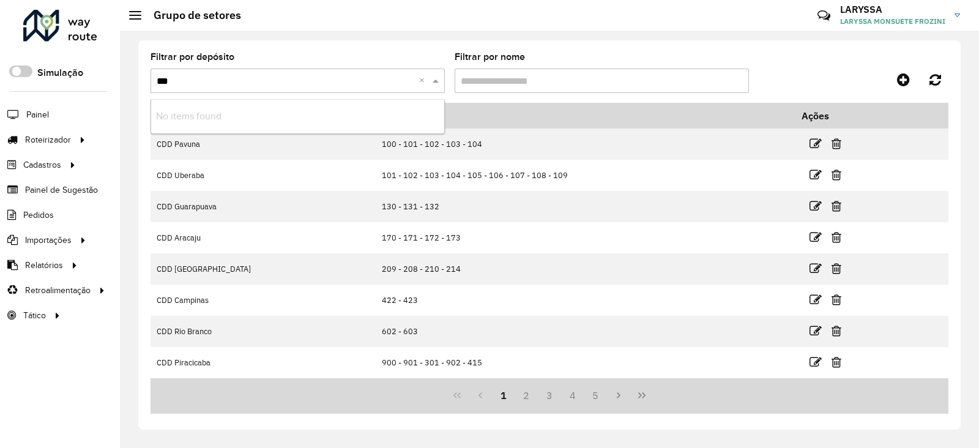
click at [269, 75] on input "***" at bounding box center [286, 81] width 258 height 15
type input "*"
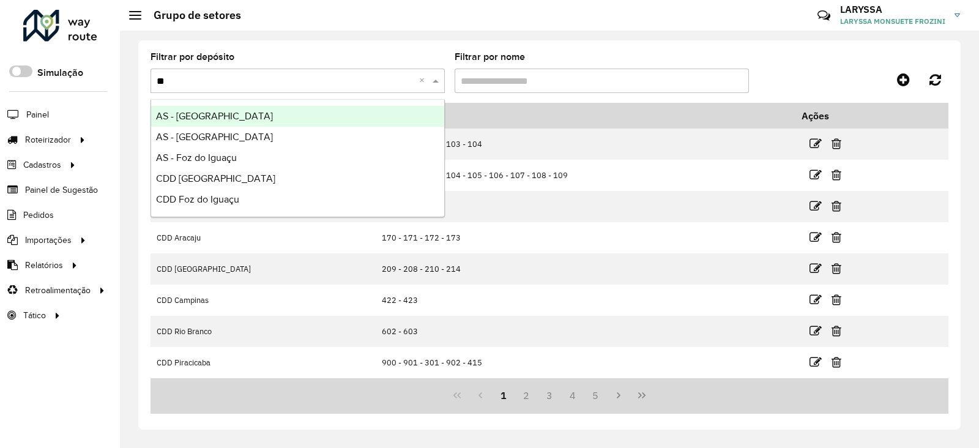
type input "***"
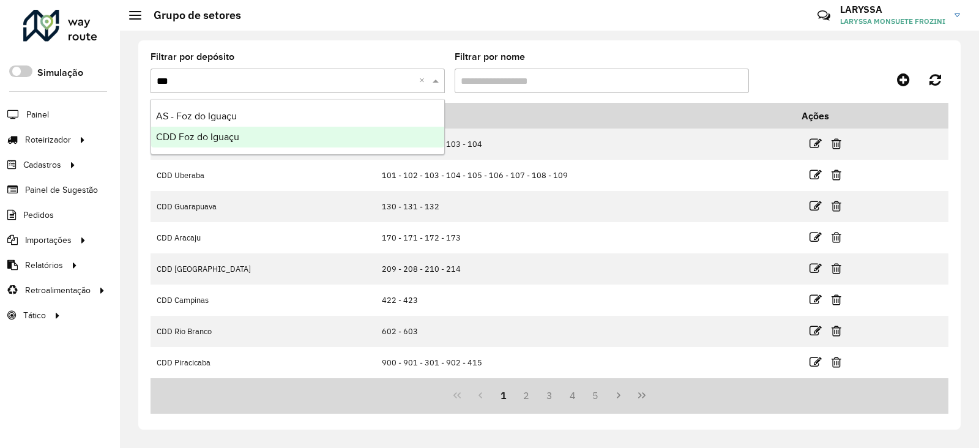
click at [243, 133] on div "CDD Foz do Iguaçu" at bounding box center [297, 137] width 293 height 21
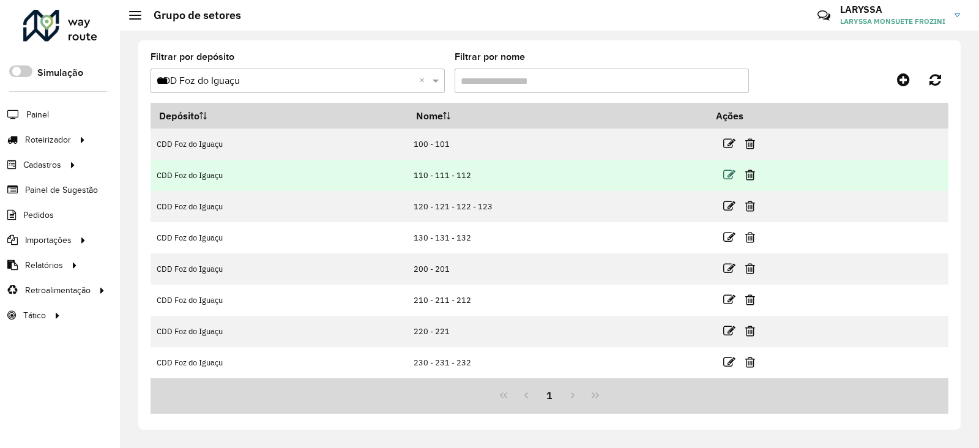
click at [725, 177] on icon at bounding box center [729, 175] width 12 height 12
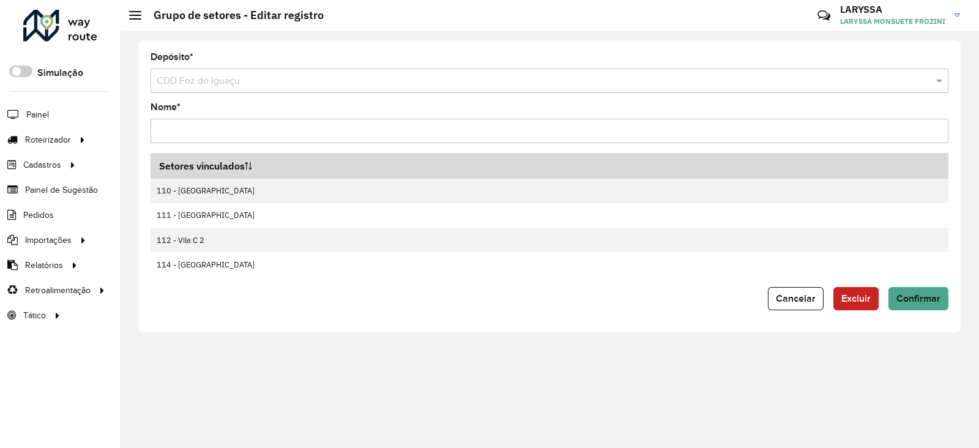
click at [251, 124] on input "Nome *" at bounding box center [549, 131] width 798 height 24
type input "**********"
click at [921, 299] on span "Confirmar" at bounding box center [918, 298] width 44 height 10
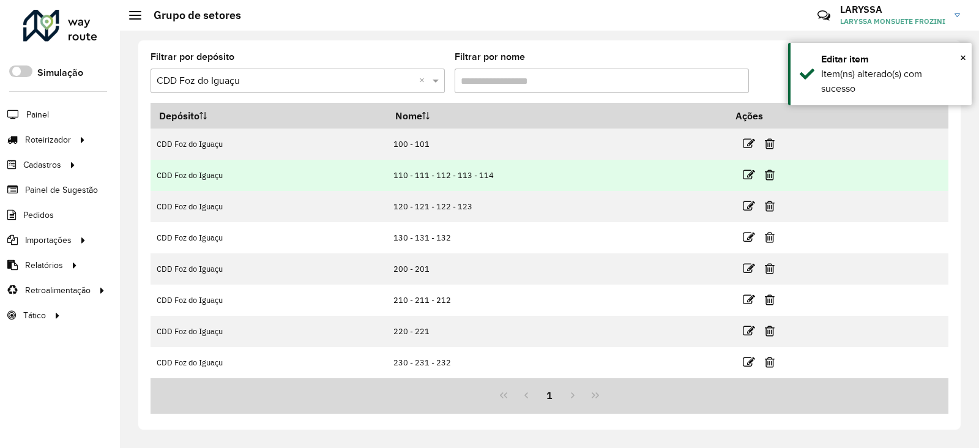
drag, startPoint x: 396, startPoint y: 177, endPoint x: 554, endPoint y: 184, distance: 158.0
click at [554, 184] on td "110 - 111 - 112 - 113 - 114" at bounding box center [557, 175] width 340 height 31
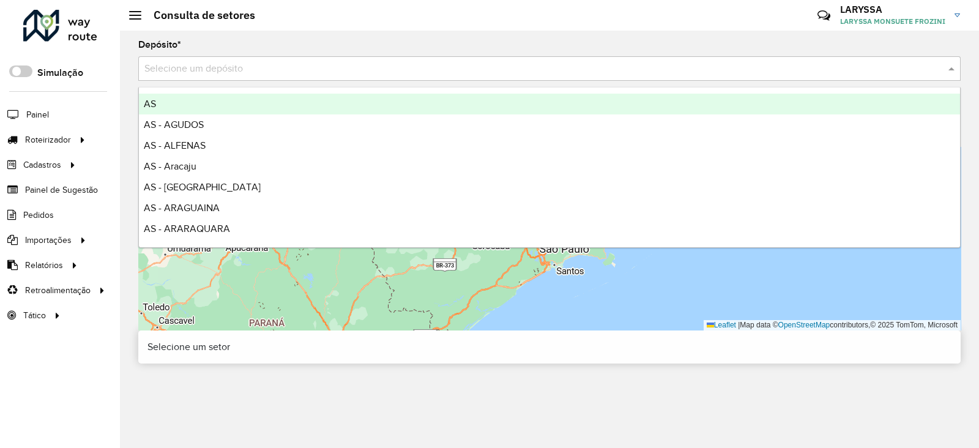
click at [235, 75] on input "text" at bounding box center [536, 69] width 785 height 15
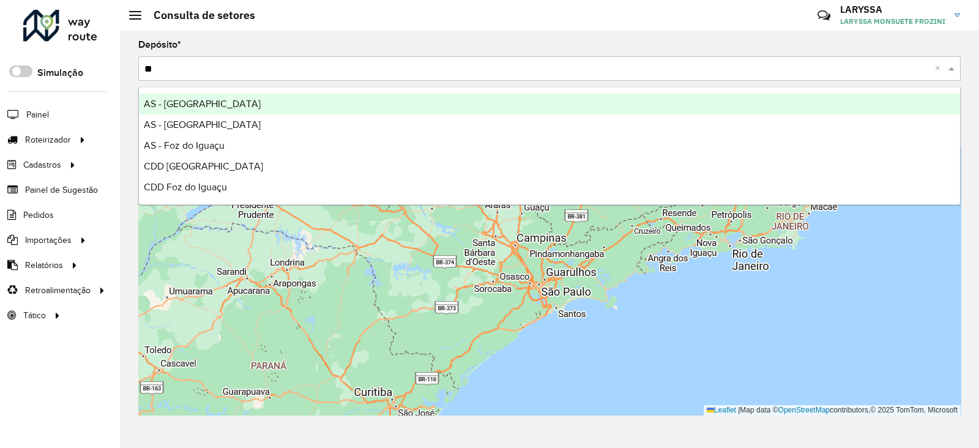
type input "***"
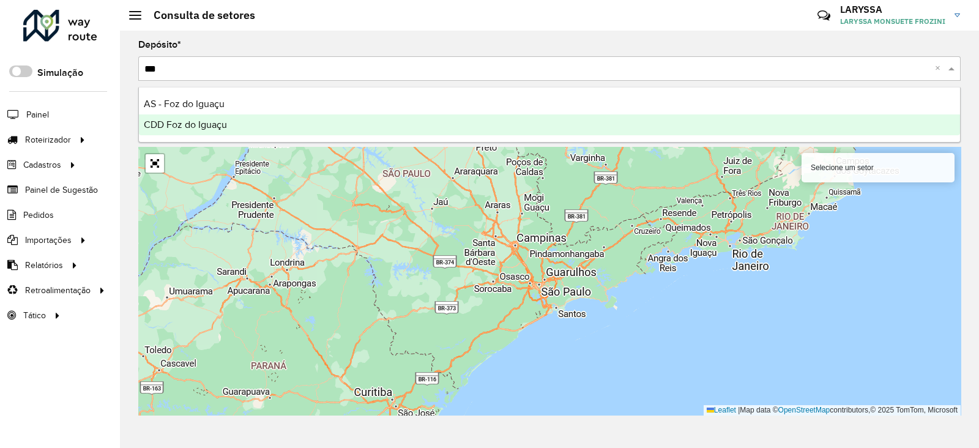
click at [261, 121] on div "CDD Foz do Iguaçu" at bounding box center [549, 124] width 821 height 21
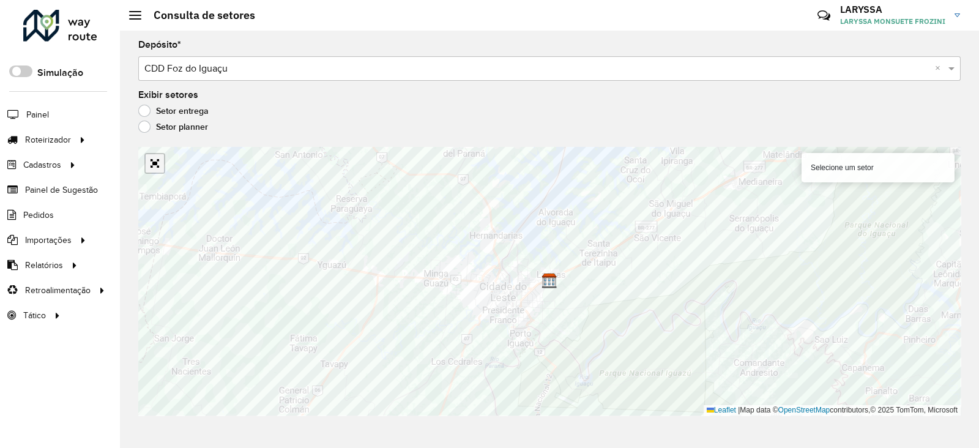
click at [154, 156] on link "Abrir mapa em tela cheia" at bounding box center [155, 163] width 18 height 18
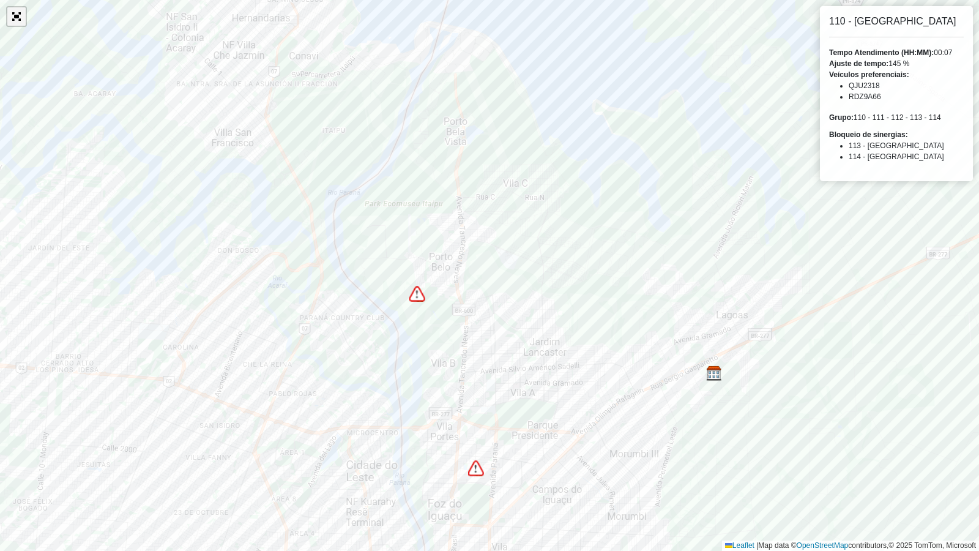
click at [18, 17] on link "Abrir mapa em tela cheia" at bounding box center [16, 16] width 18 height 18
